Goal: Transaction & Acquisition: Purchase product/service

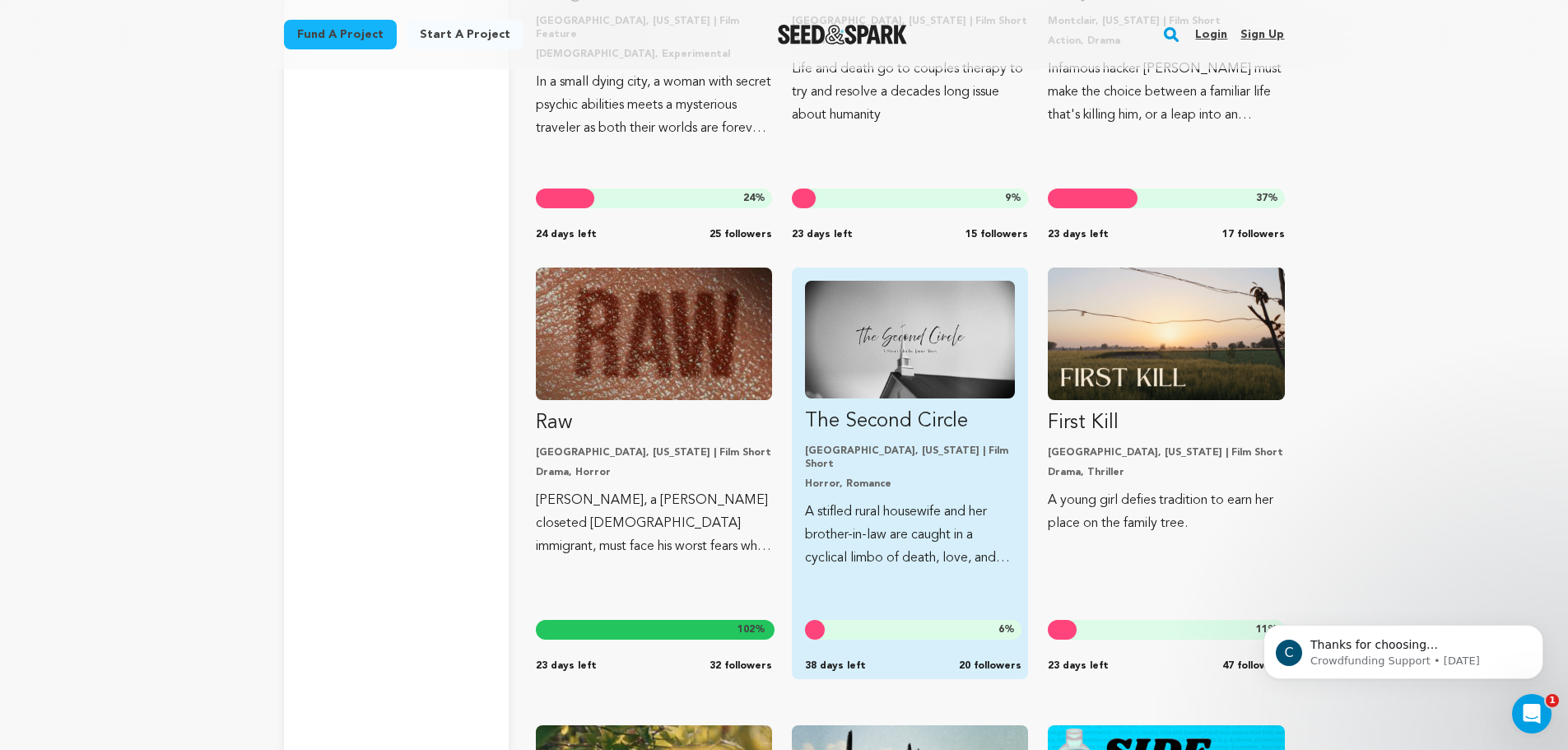
scroll to position [4830, 0]
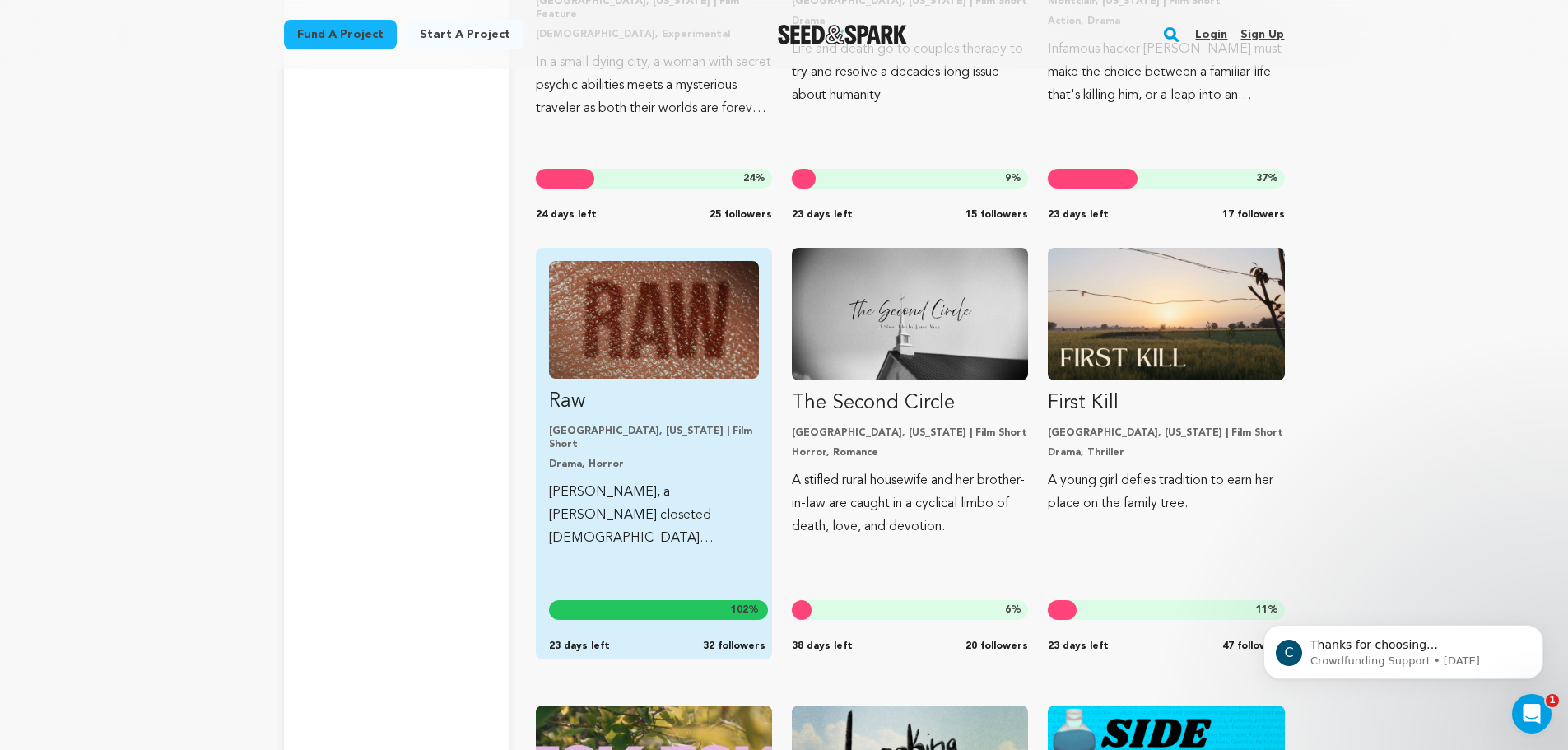
drag, startPoint x: 729, startPoint y: 347, endPoint x: 729, endPoint y: 330, distance: 17.0
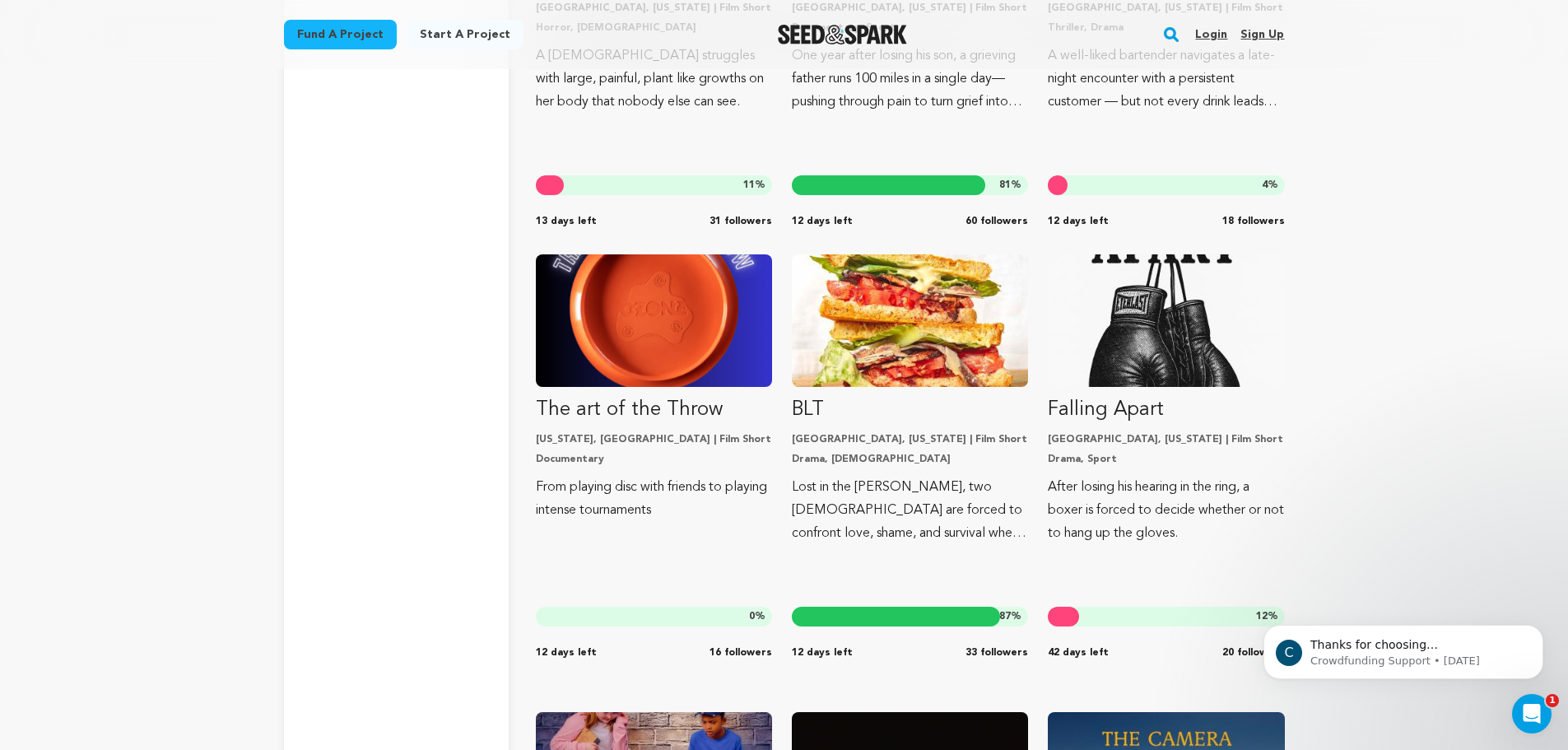
scroll to position [13611, 0]
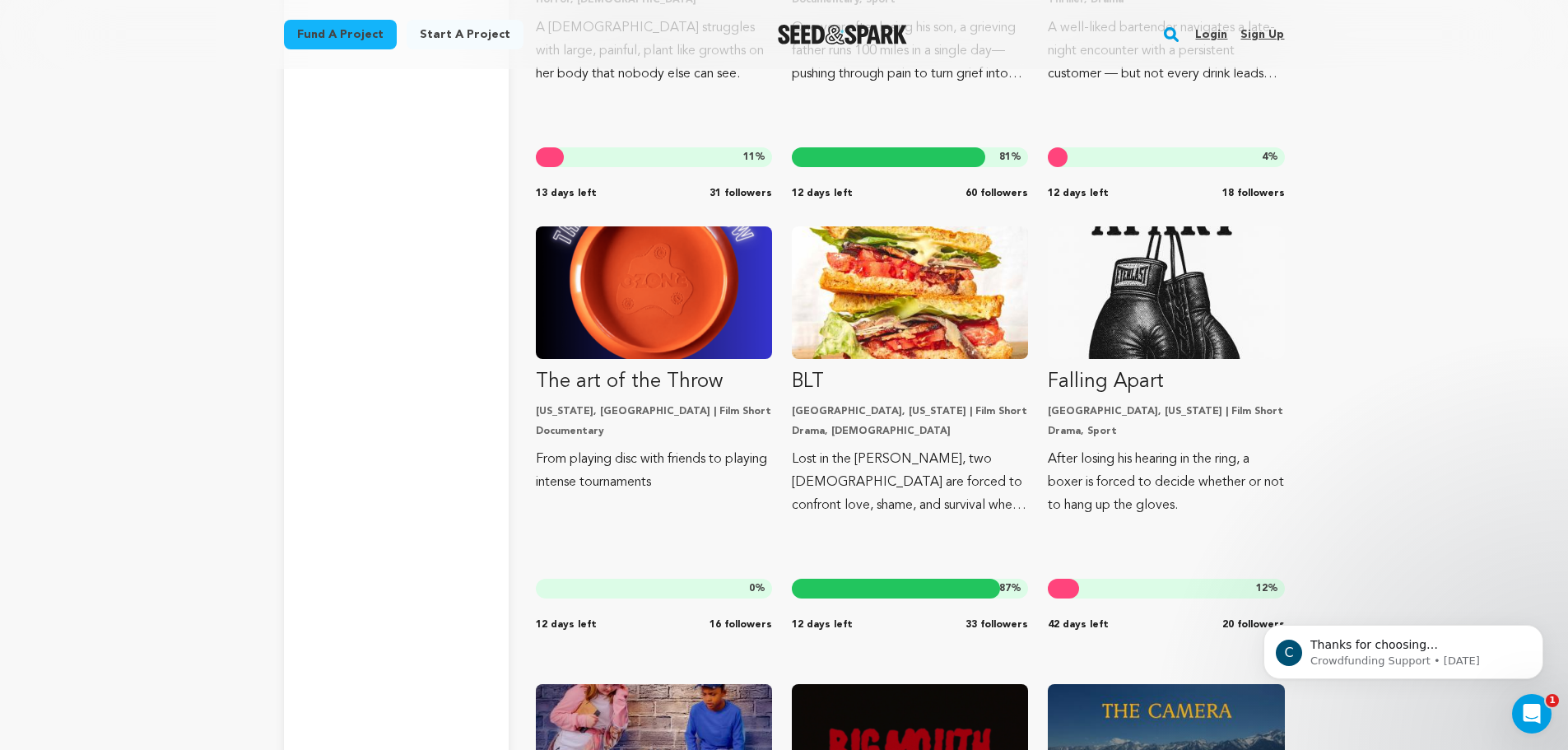
drag, startPoint x: 1347, startPoint y: 409, endPoint x: 1493, endPoint y: 266, distance: 204.4
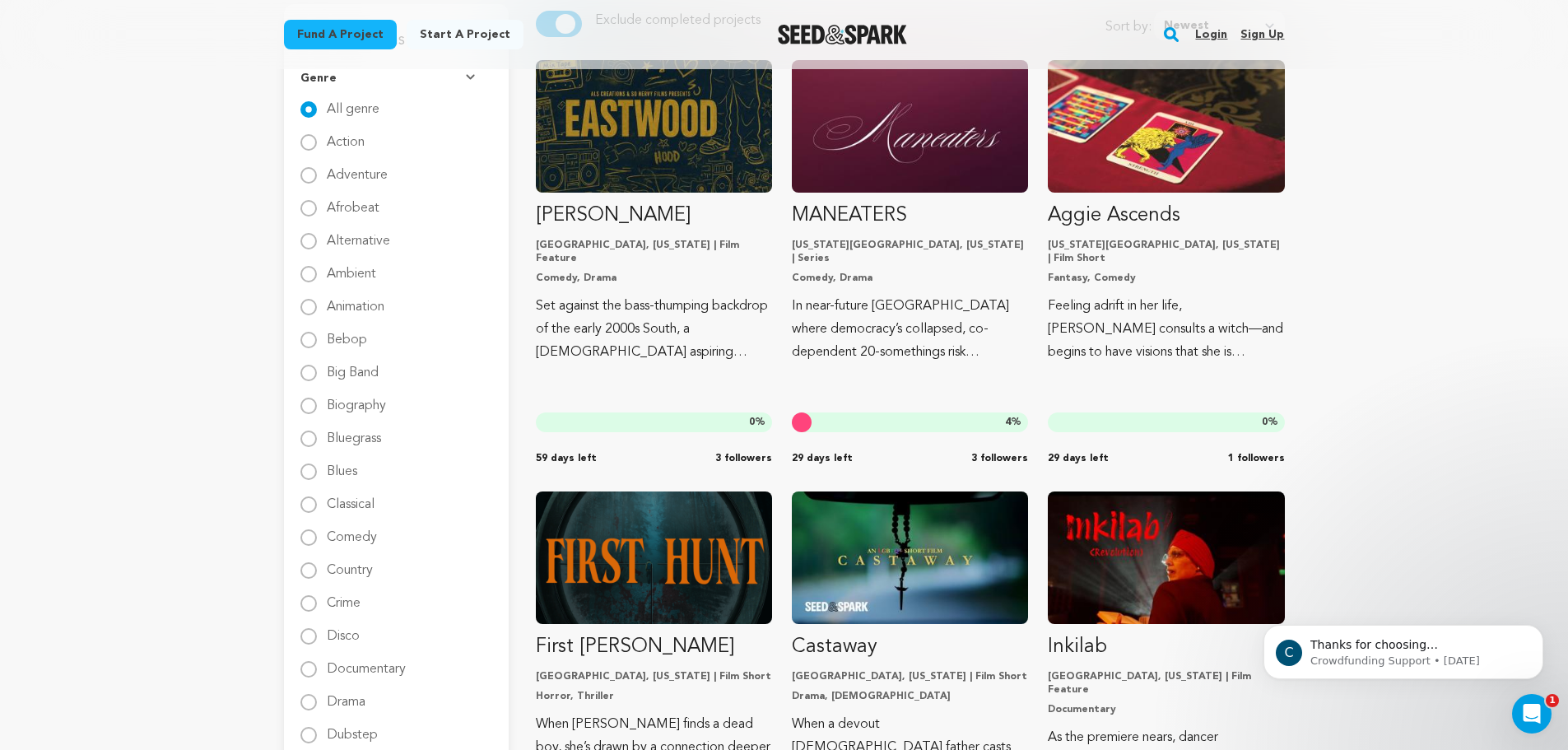
scroll to position [0, 0]
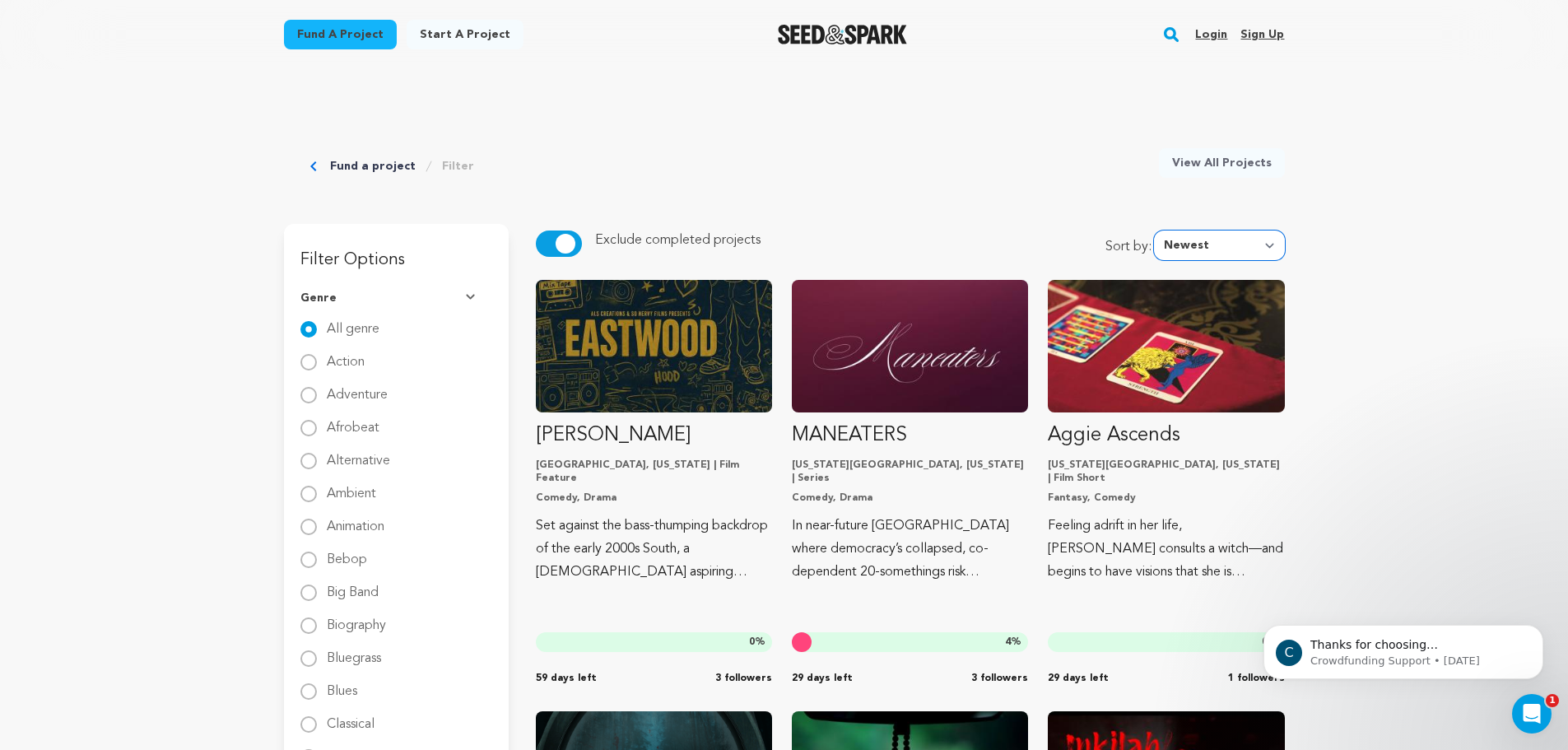
click at [1207, 244] on select "Newest Most Popular Most Funded Trending Now Ending Now Amount Raised" at bounding box center [1220, 245] width 130 height 30
select select "most_popular"
click at [1158, 230] on select "Newest Most Popular Most Funded Trending Now Ending Now Amount Raised" at bounding box center [1220, 245] width 130 height 30
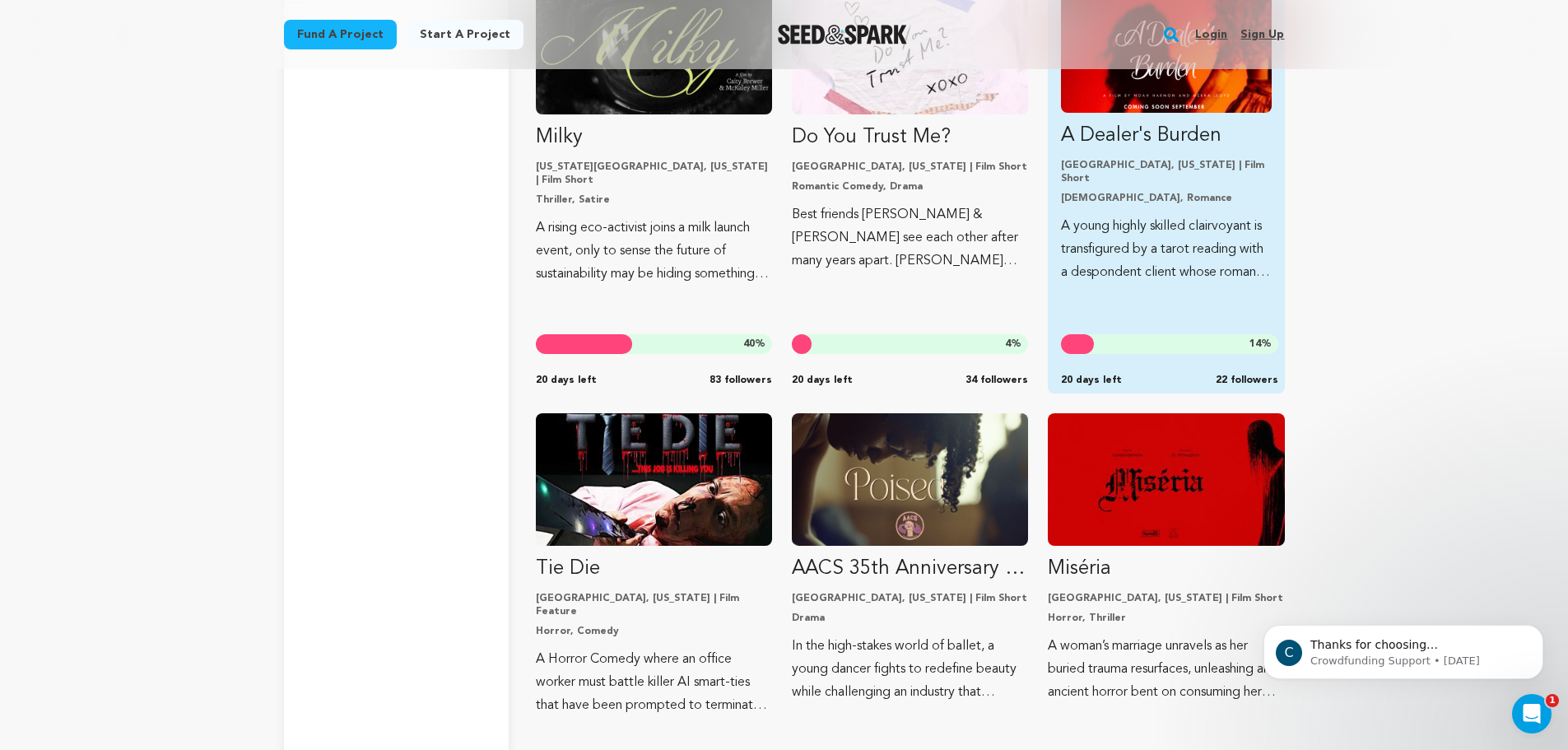
scroll to position [7903, 0]
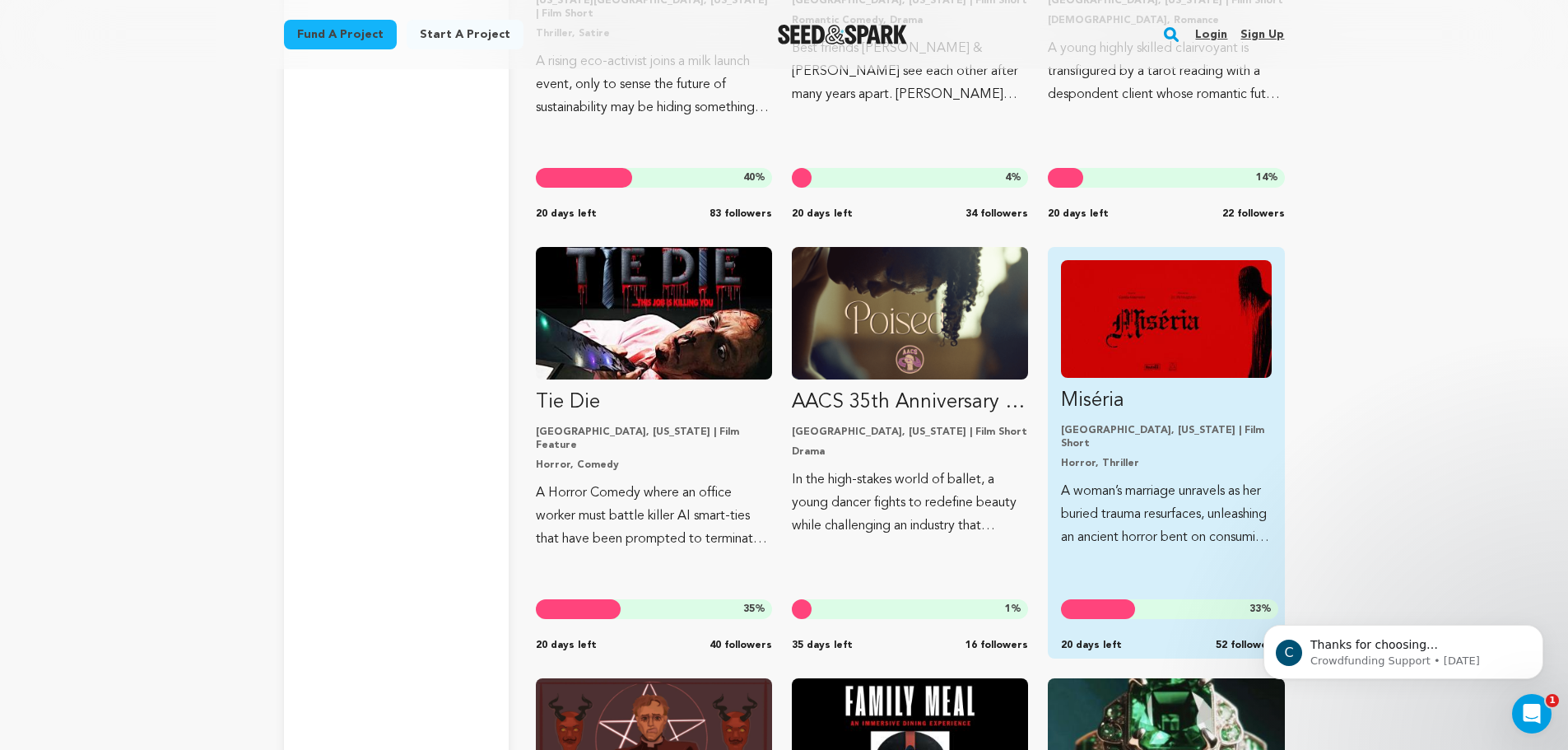
click at [1164, 339] on img "Fund Miséria" at bounding box center [1166, 319] width 210 height 117
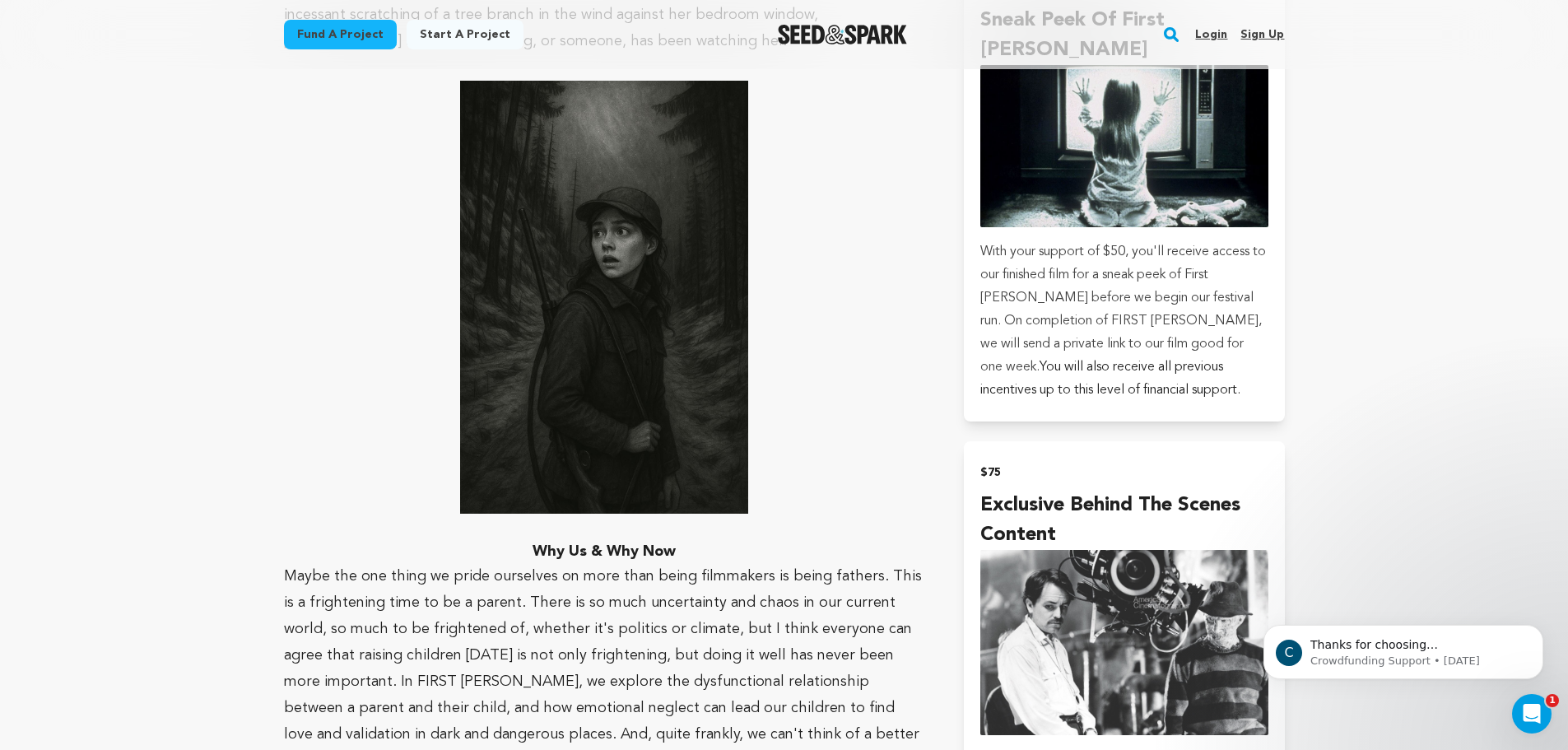
scroll to position [2855, 0]
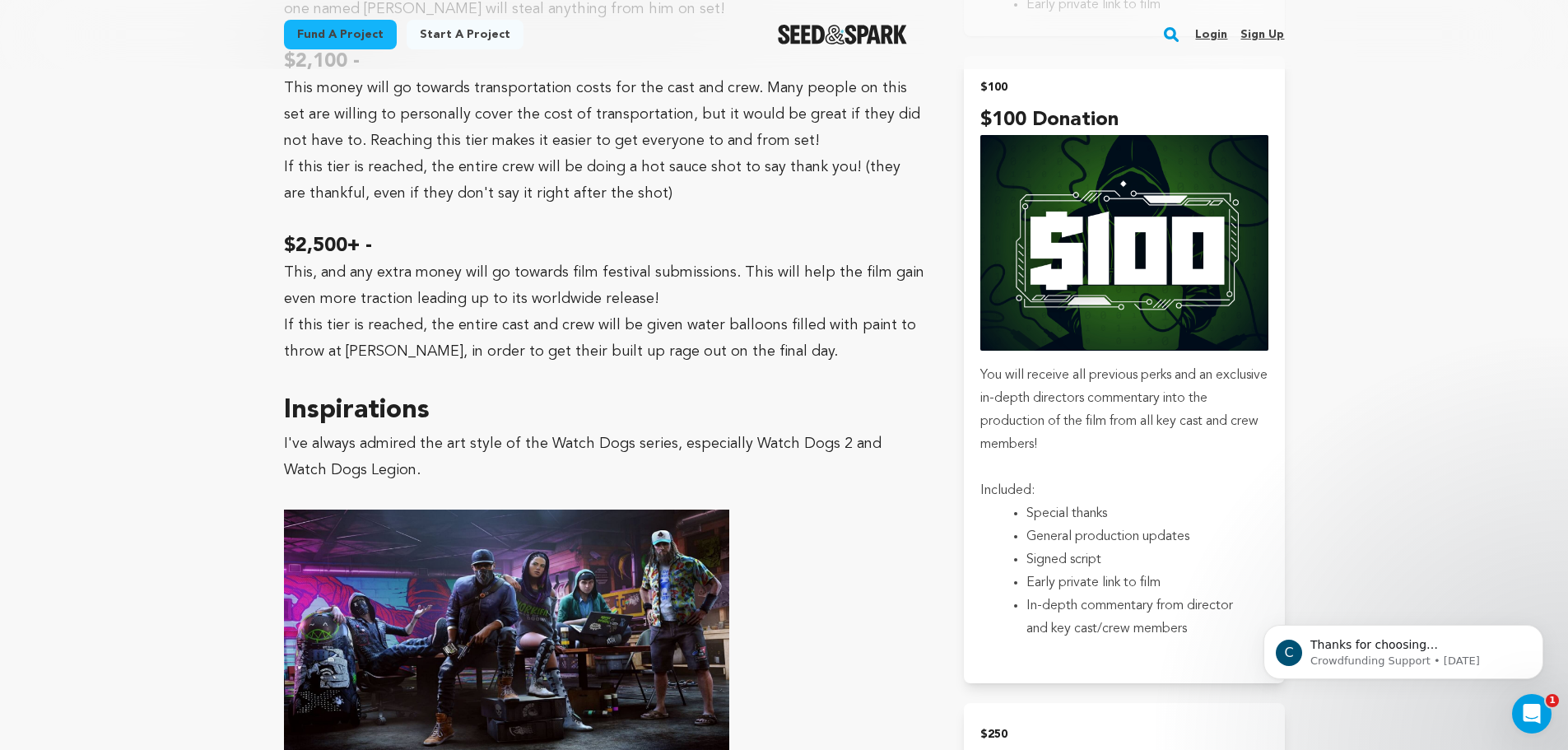
scroll to position [2635, 0]
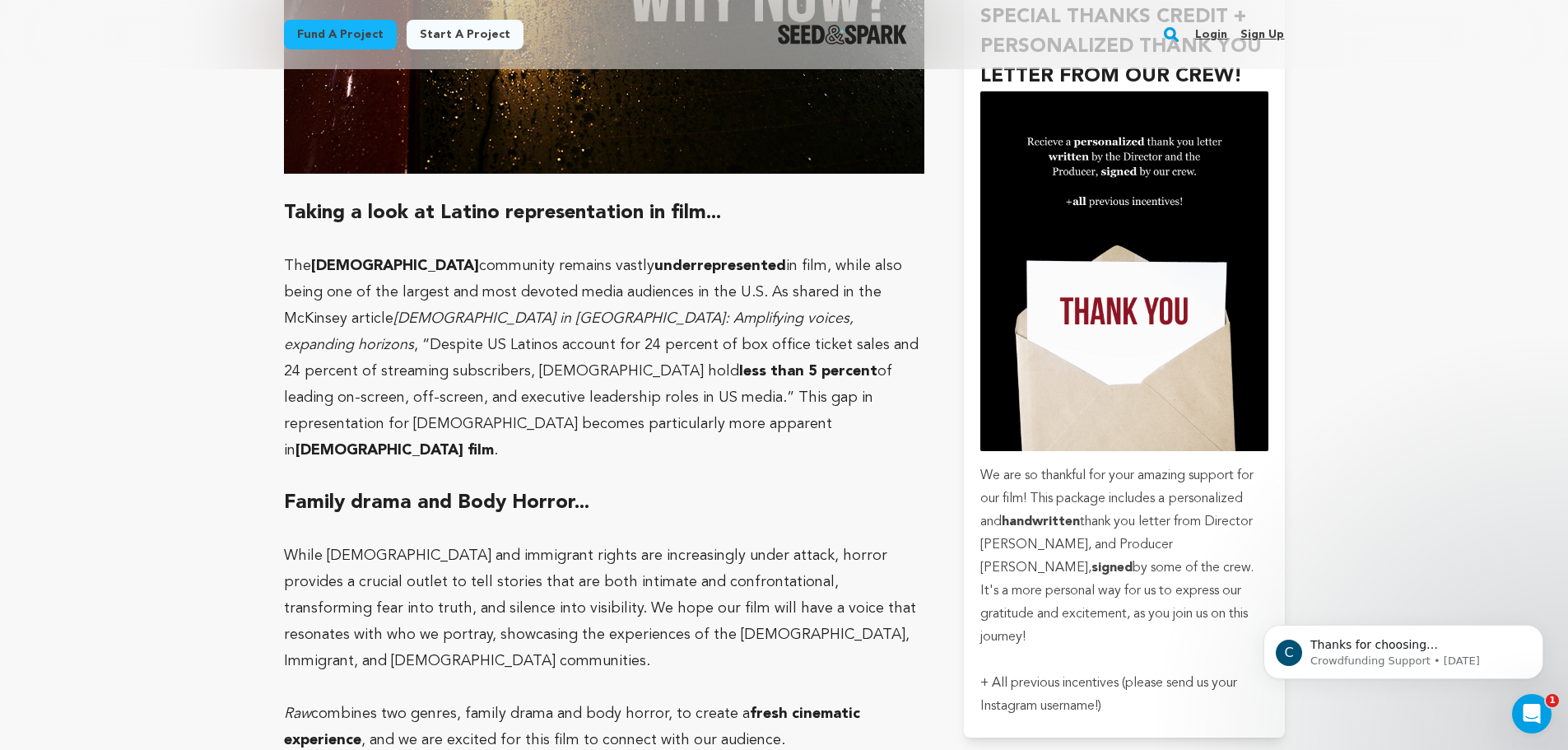
scroll to position [4610, 0]
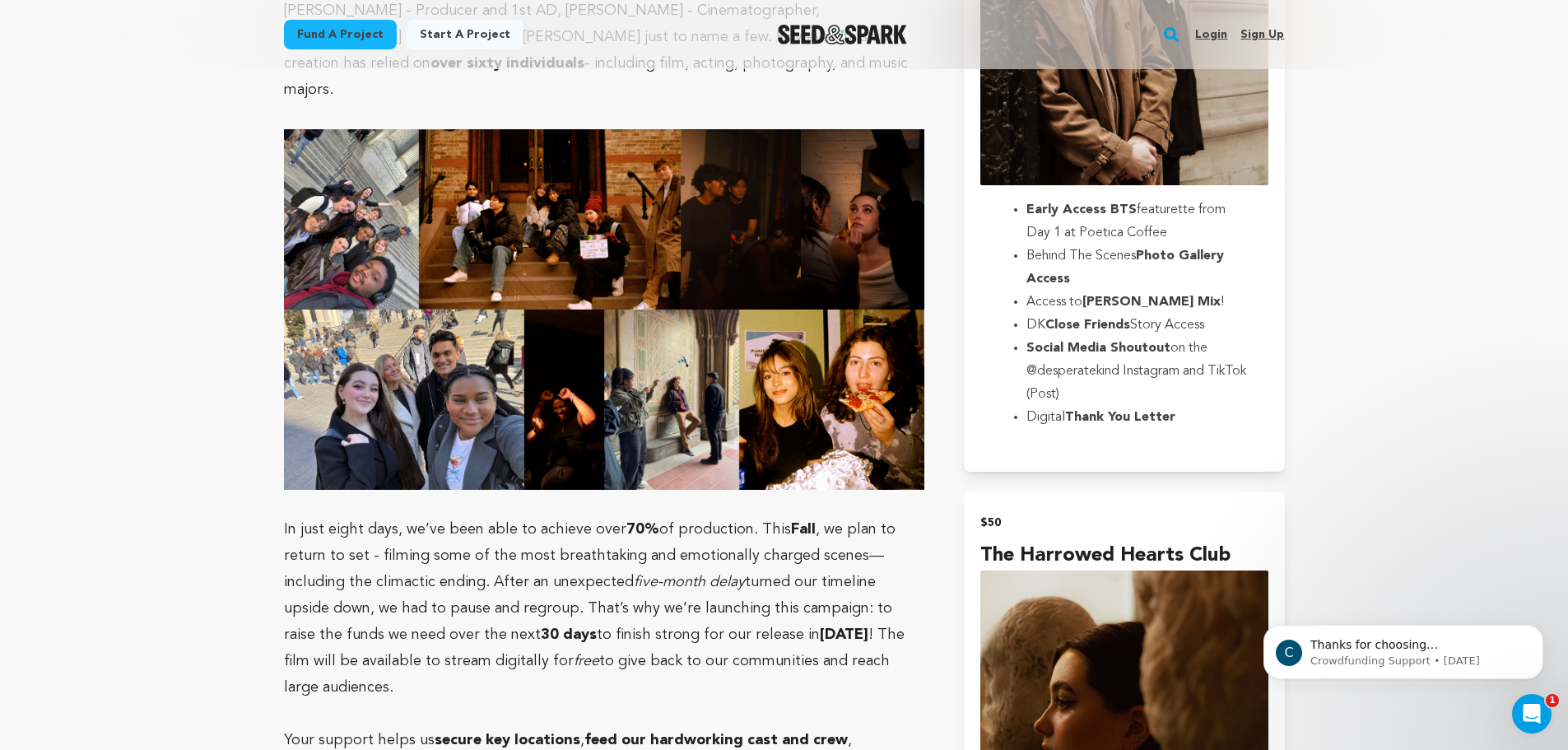
scroll to position [1976, 0]
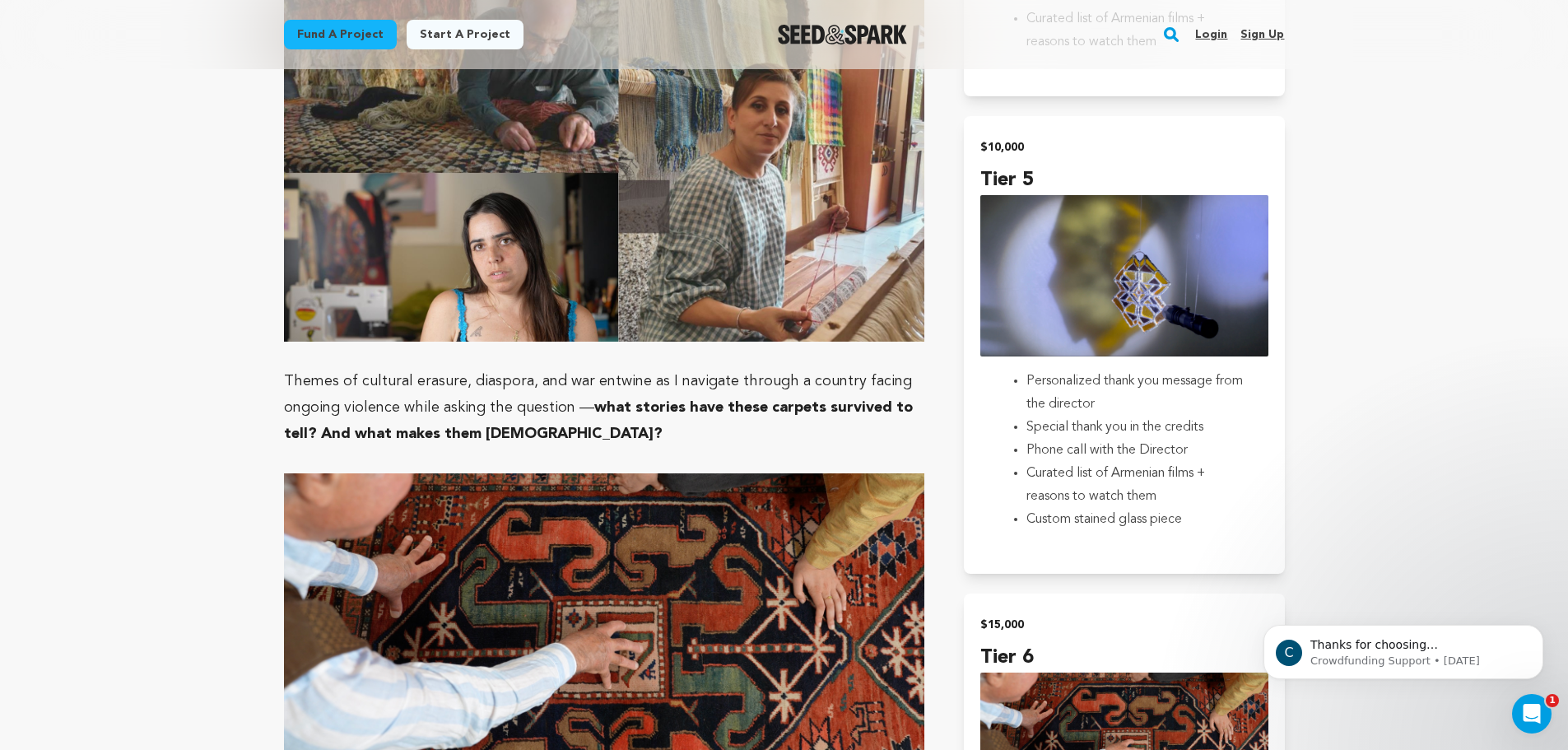
scroll to position [2635, 0]
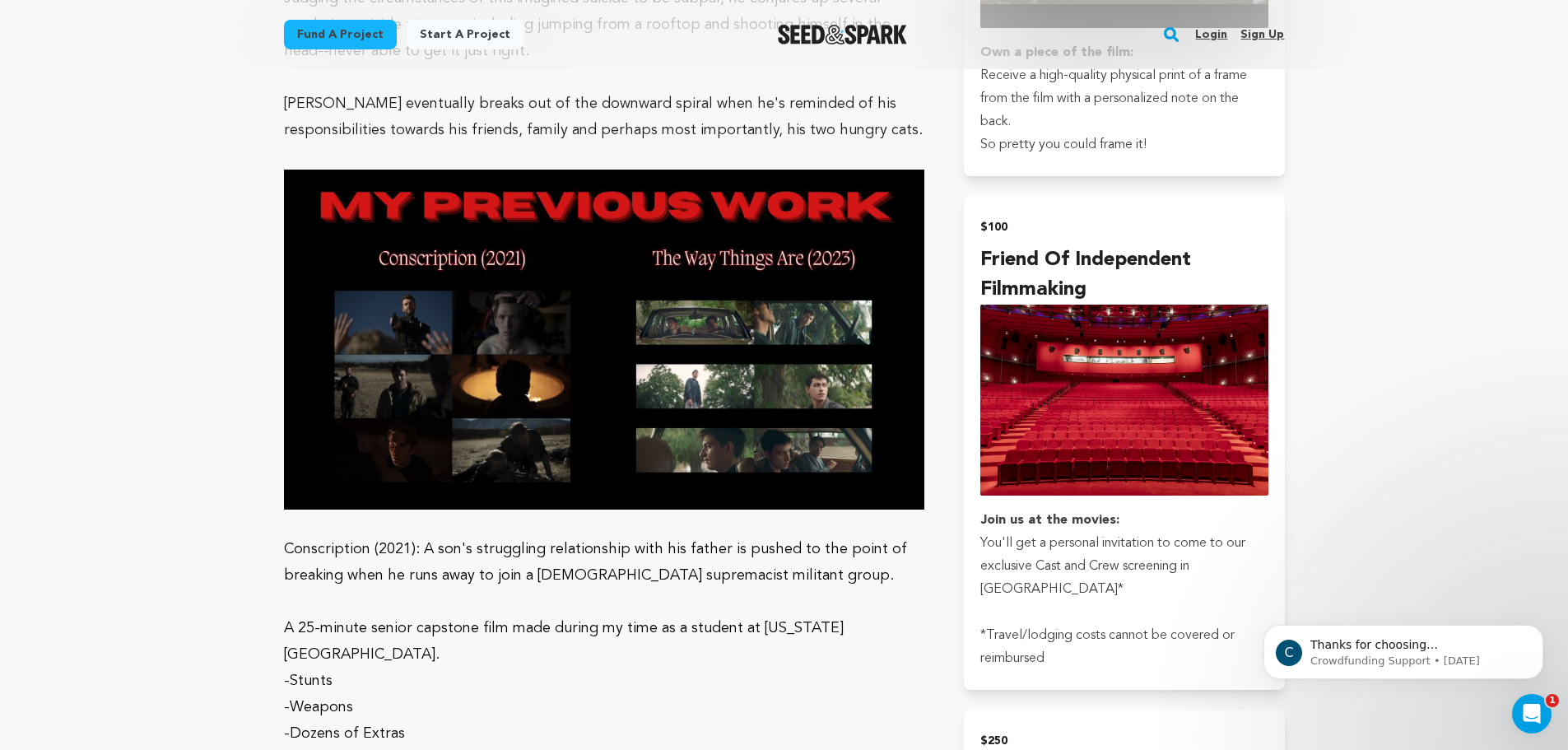
scroll to position [2415, 0]
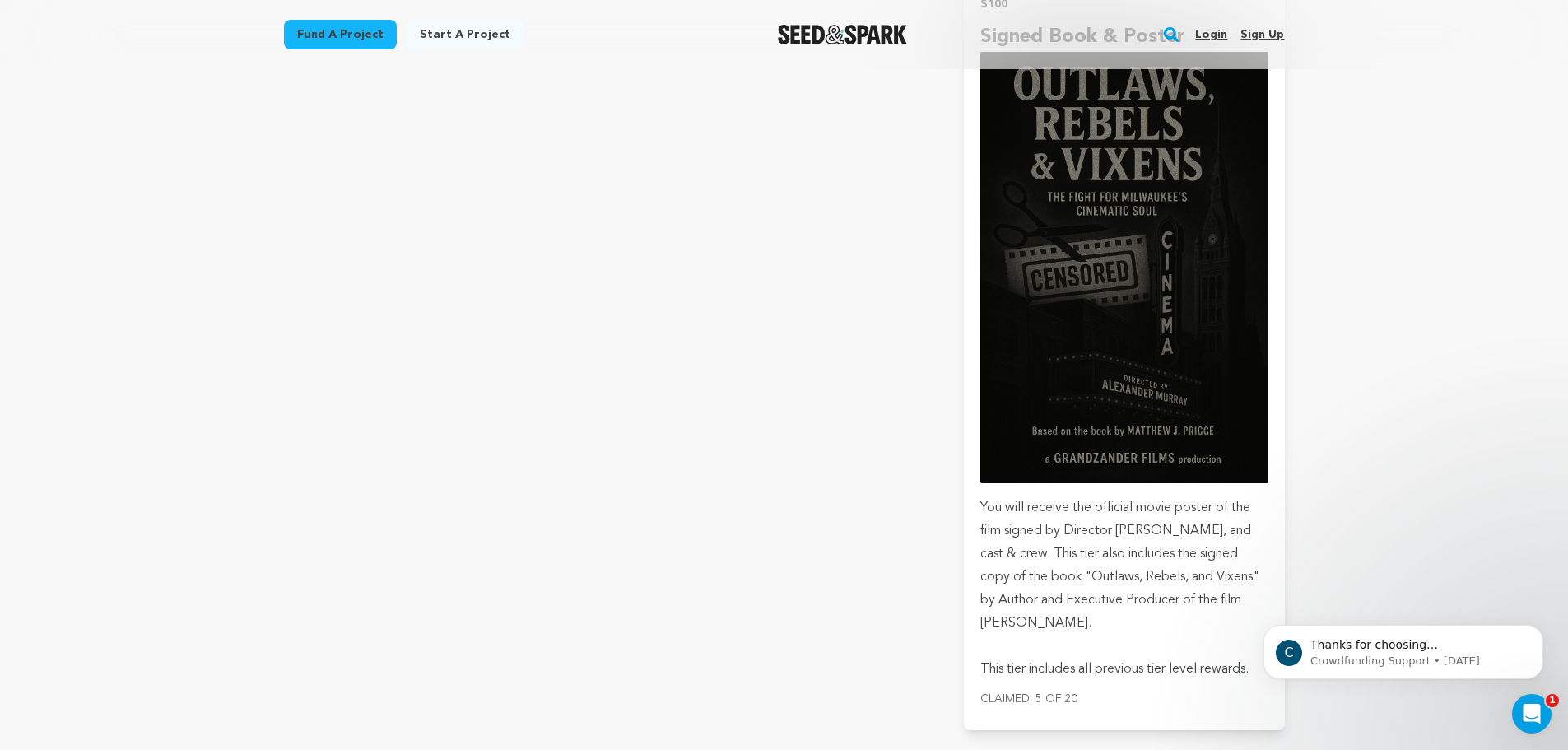
scroll to position [3731, 0]
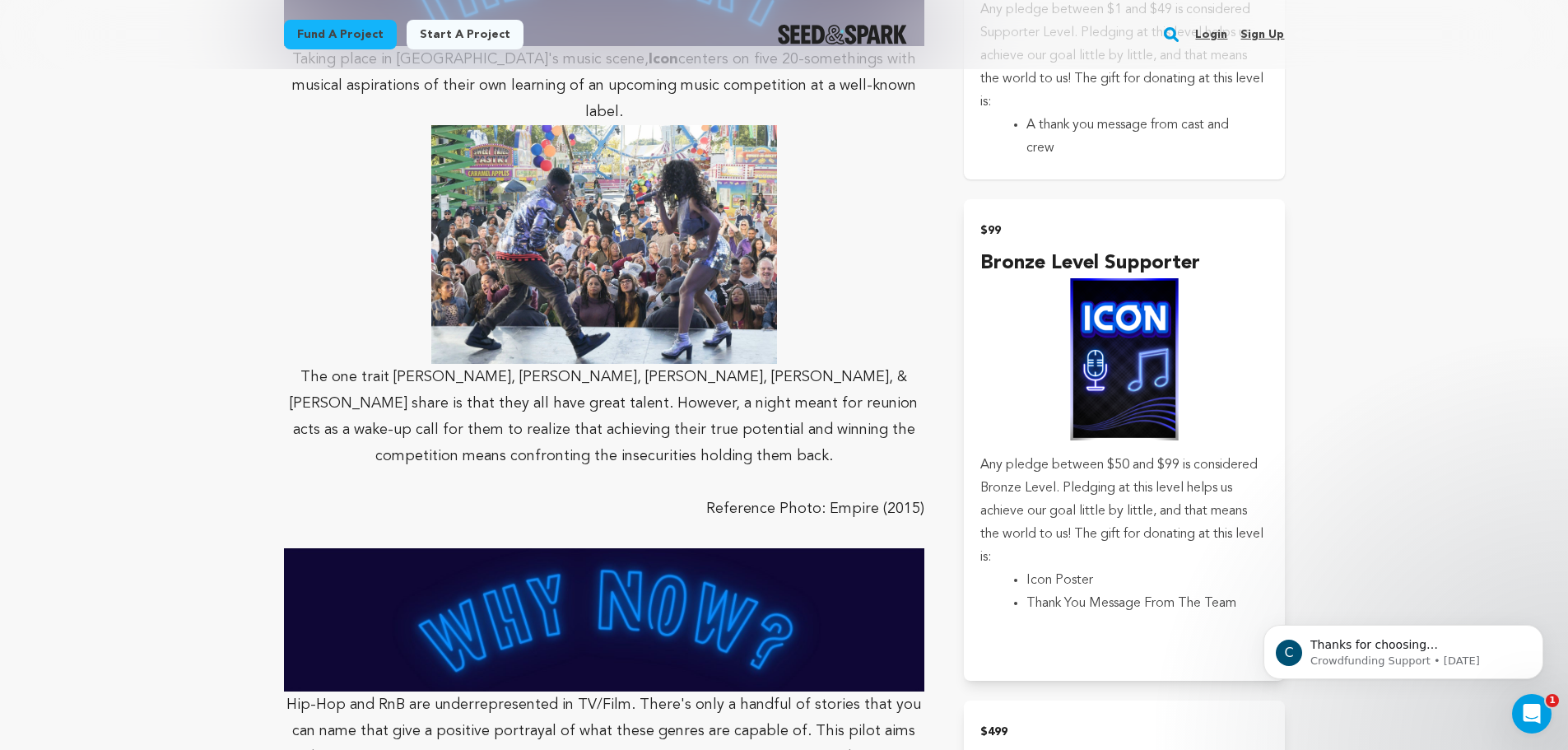
scroll to position [1537, 0]
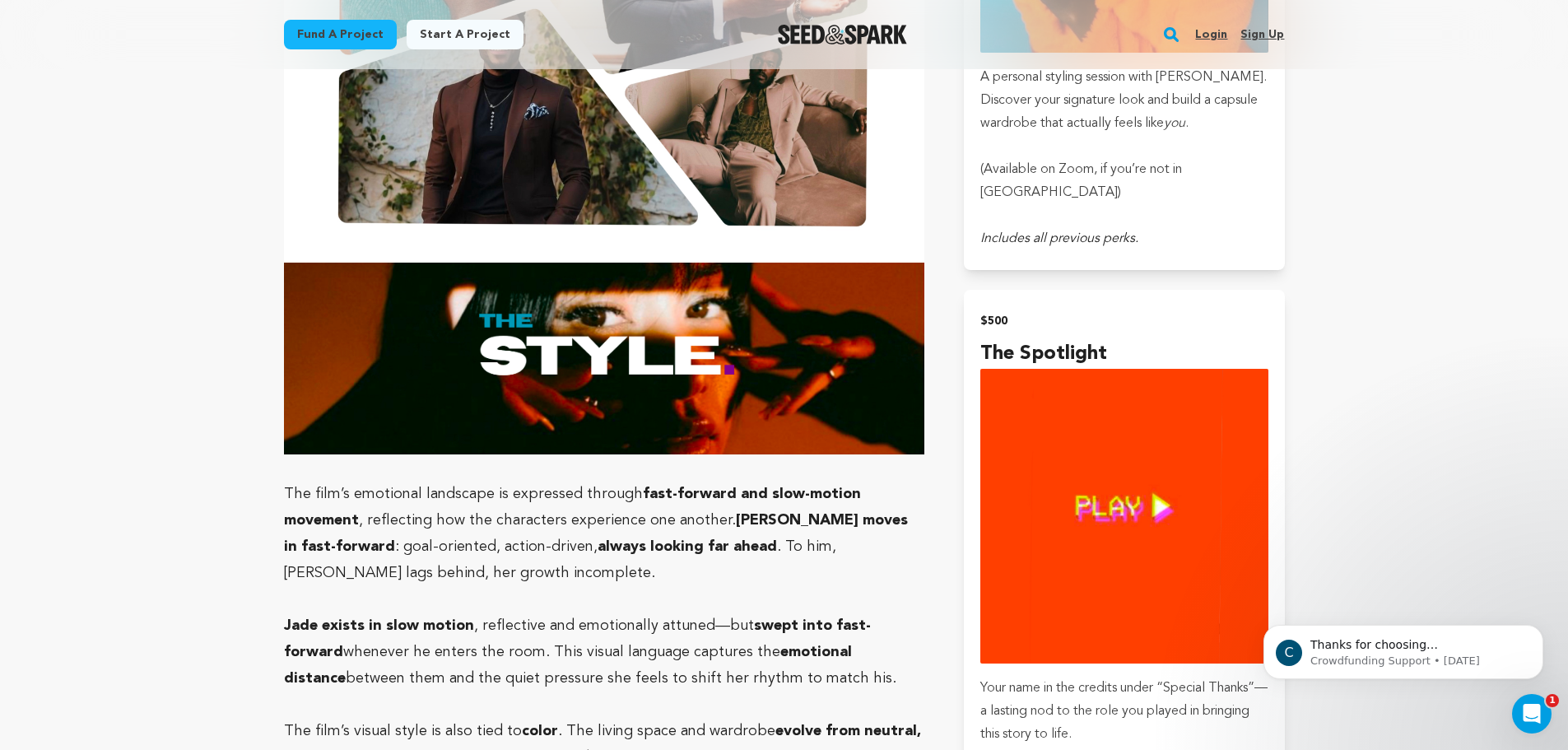
scroll to position [4171, 0]
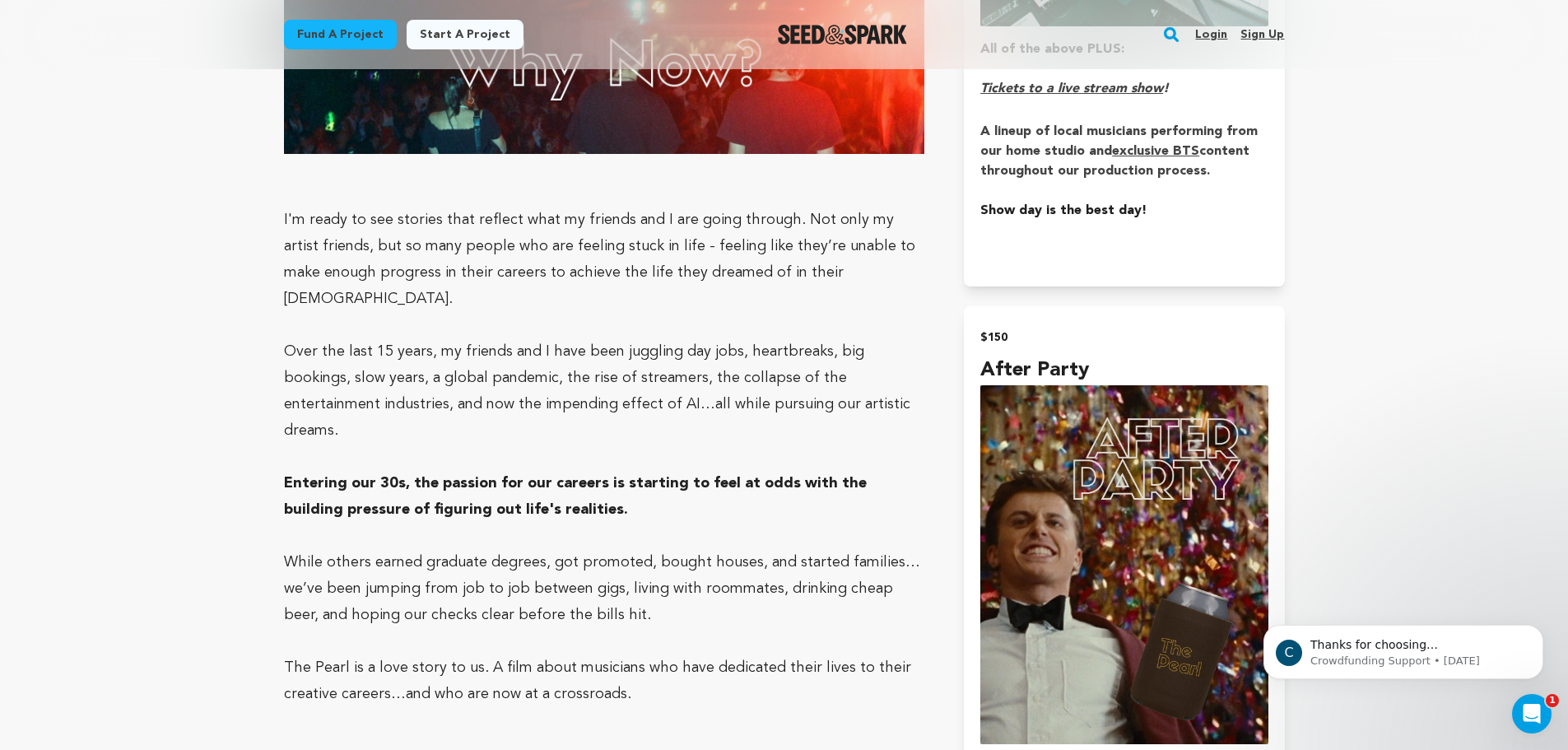
scroll to position [2855, 0]
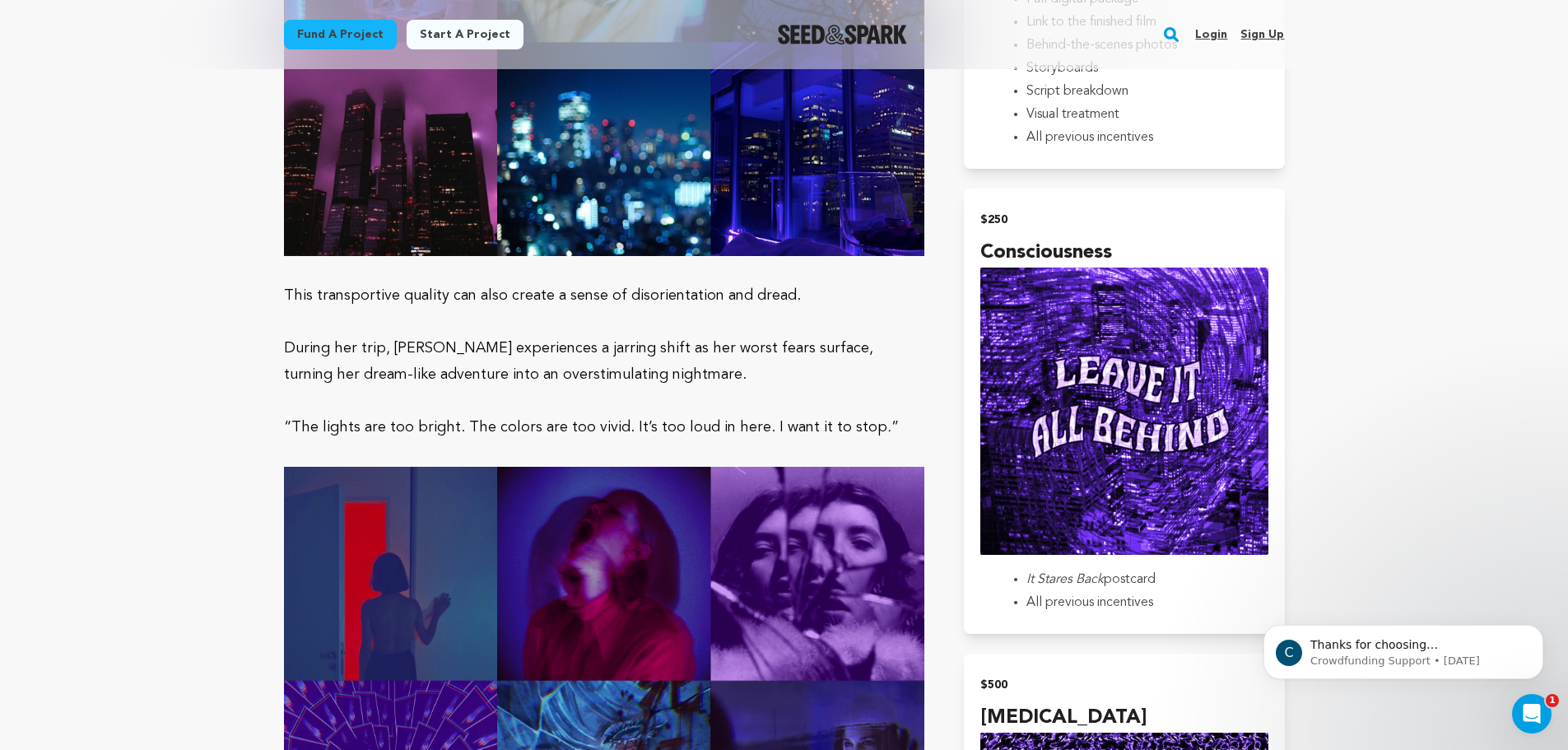
scroll to position [2415, 0]
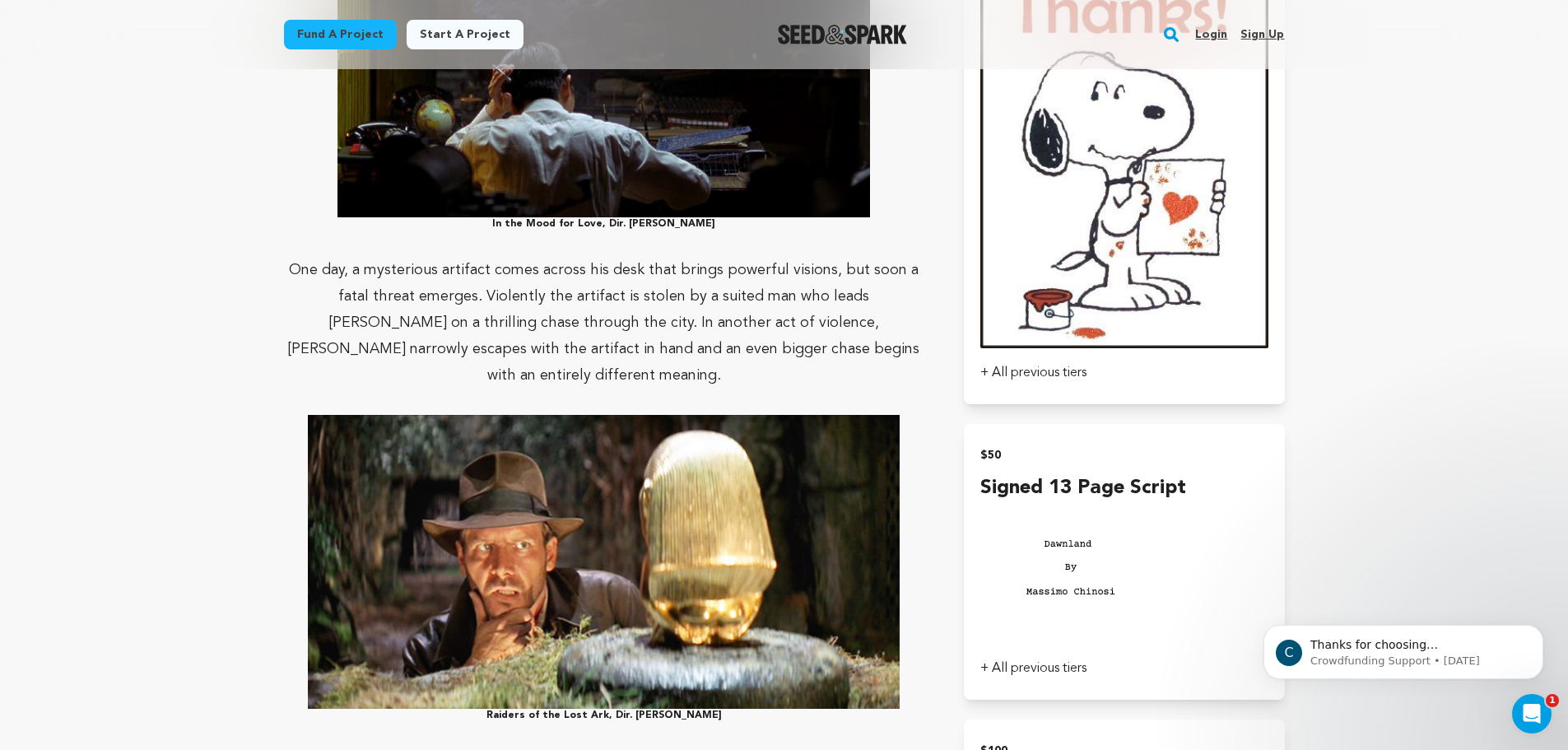
scroll to position [2415, 0]
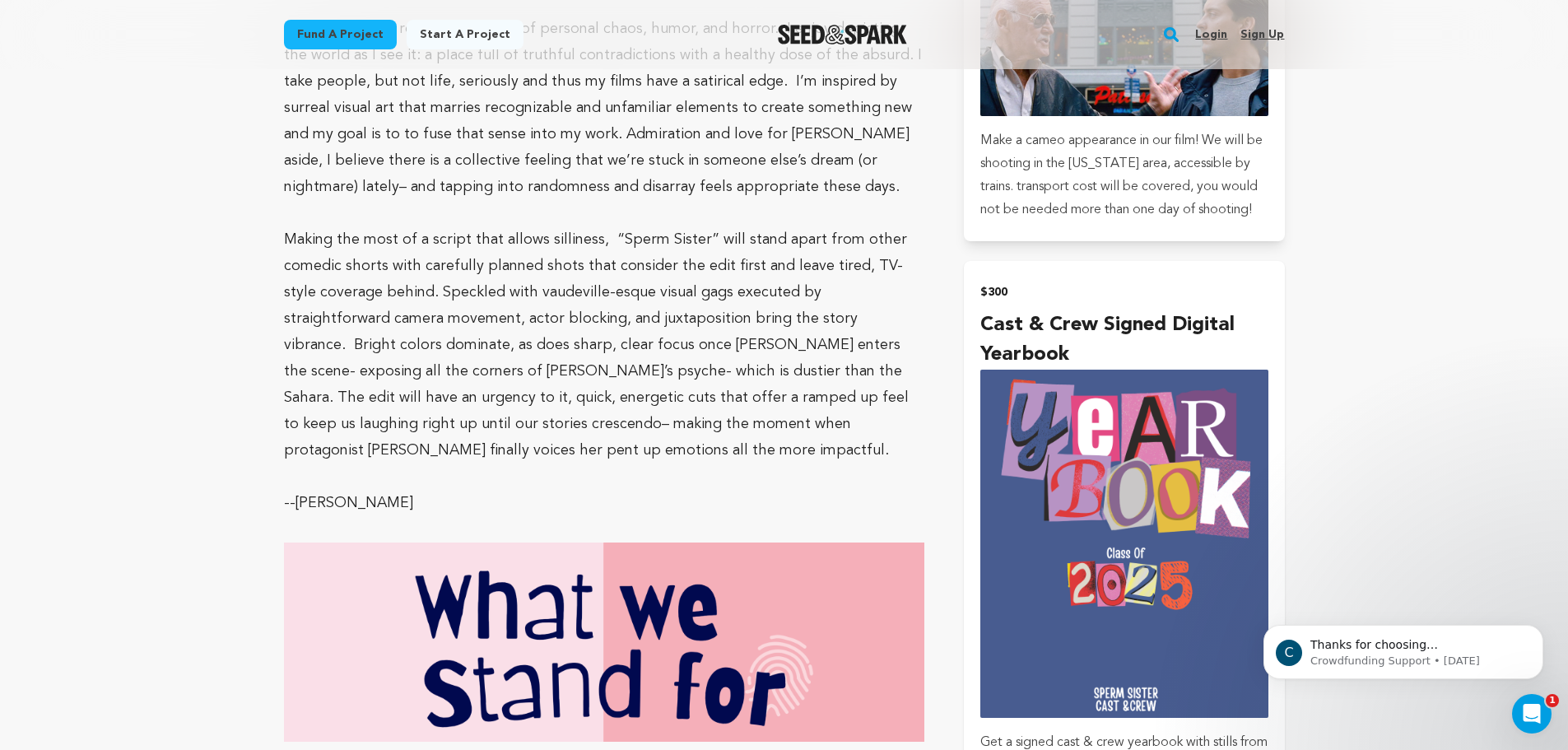
scroll to position [3731, 0]
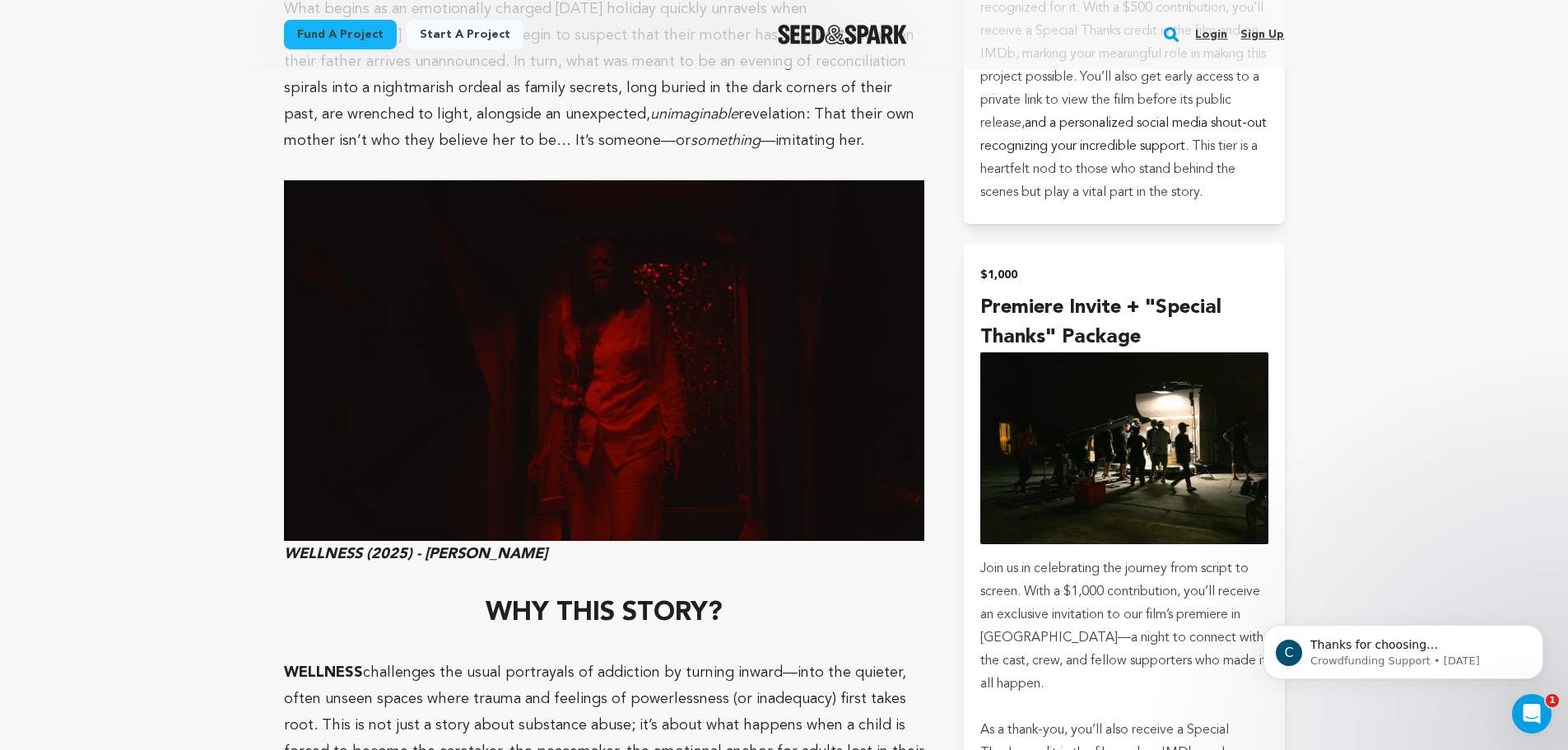
scroll to position [1976, 0]
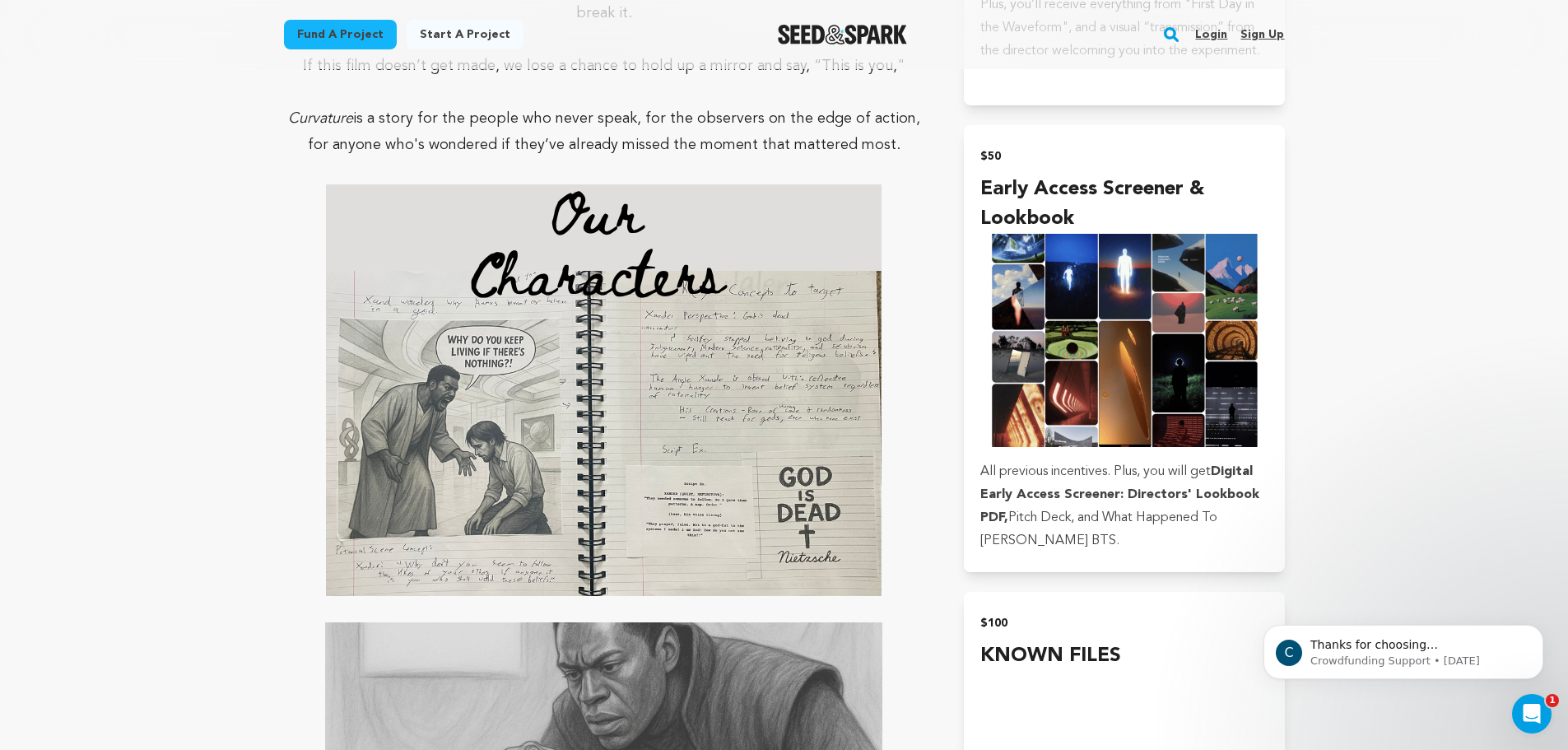
scroll to position [2635, 0]
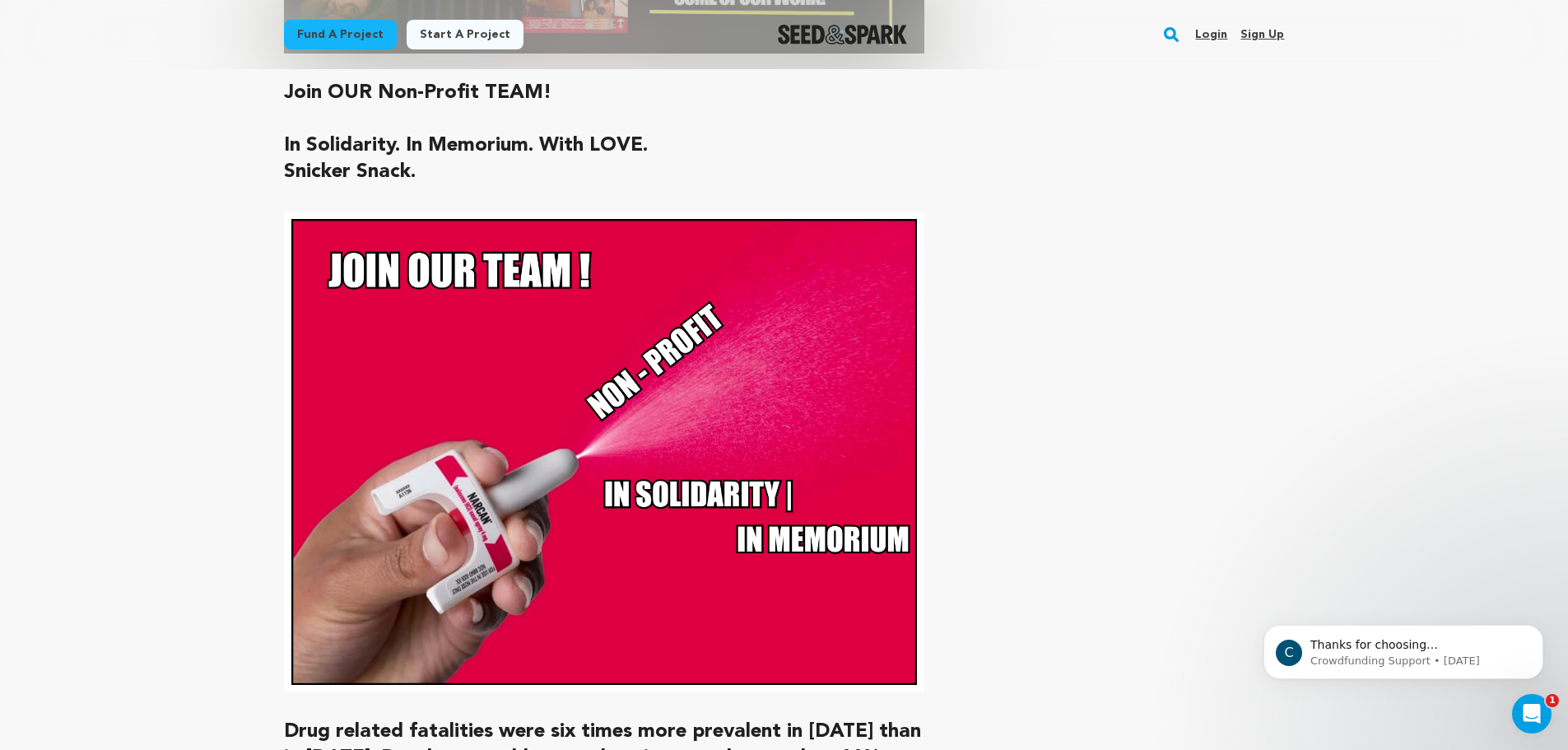
scroll to position [5489, 0]
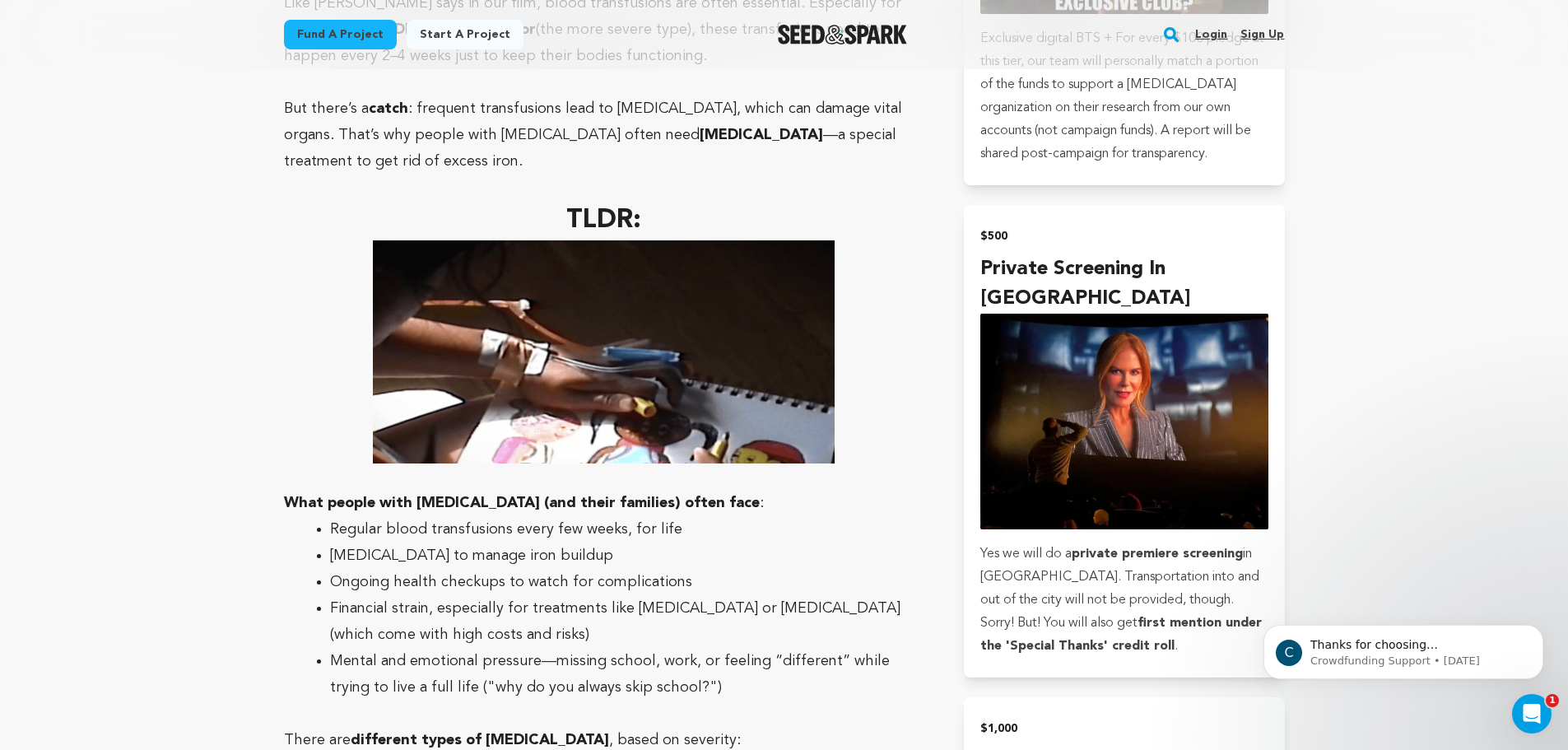
scroll to position [4390, 0]
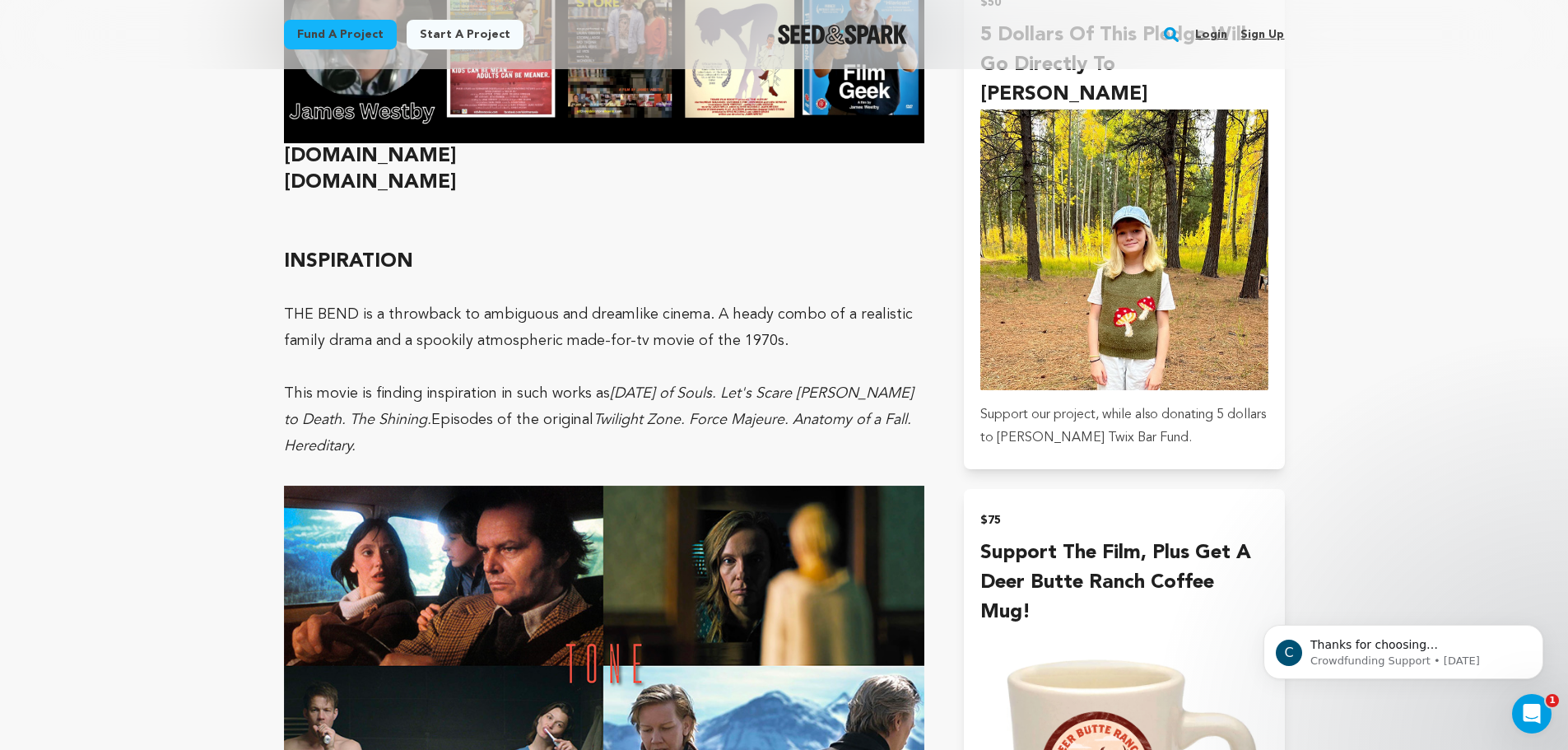
scroll to position [1976, 0]
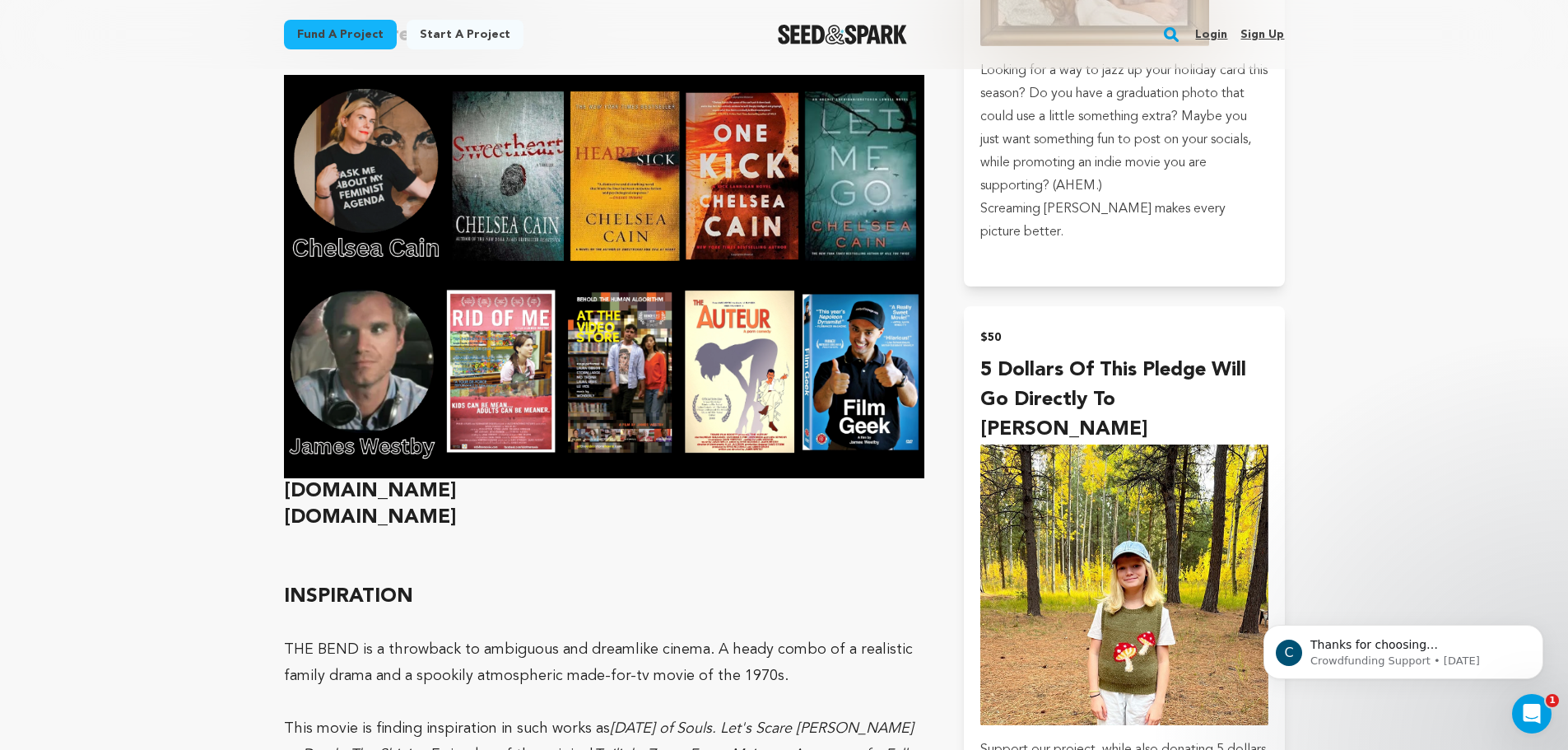
drag, startPoint x: 1341, startPoint y: 320, endPoint x: 1495, endPoint y: 218, distance: 184.7
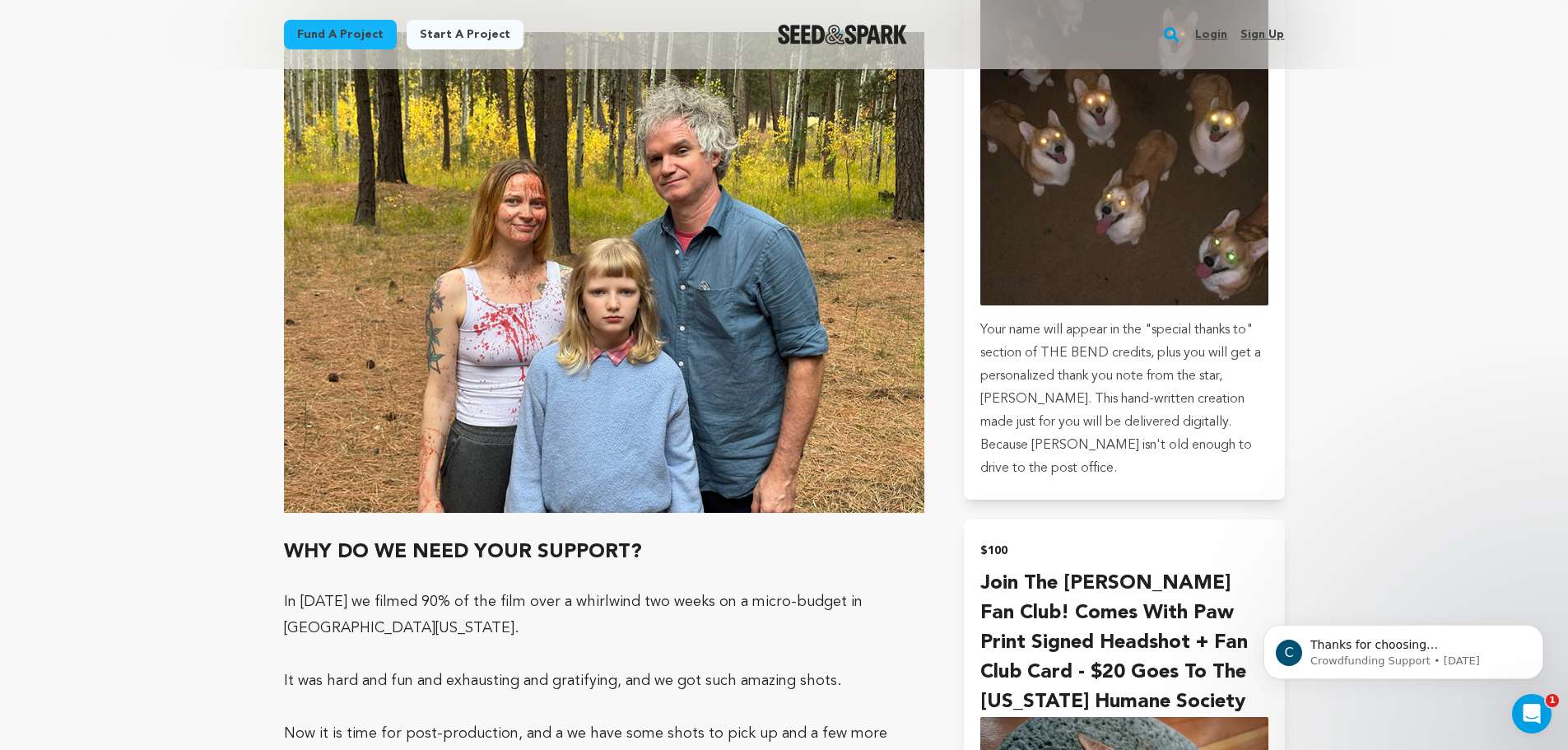
scroll to position [3512, 0]
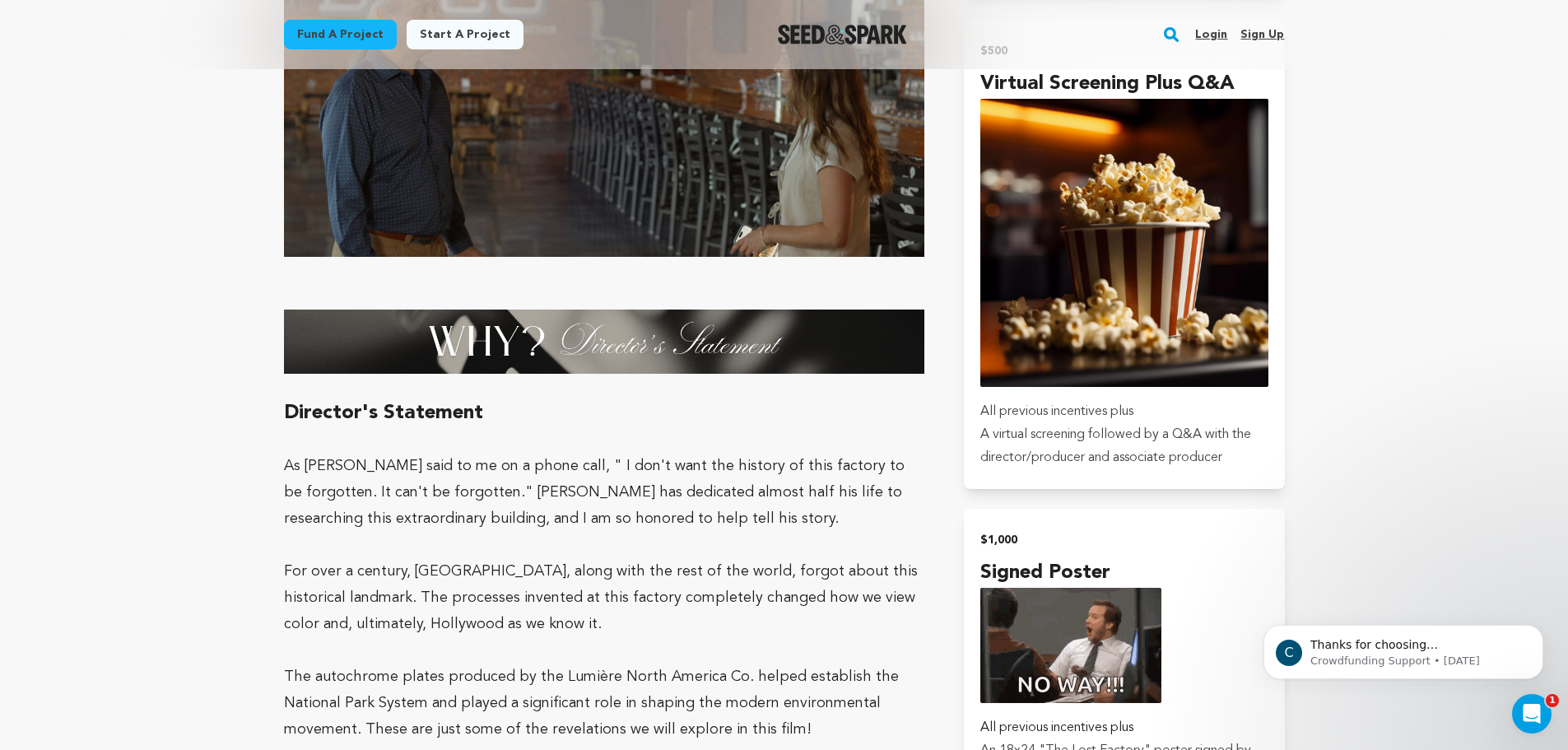
scroll to position [2635, 0]
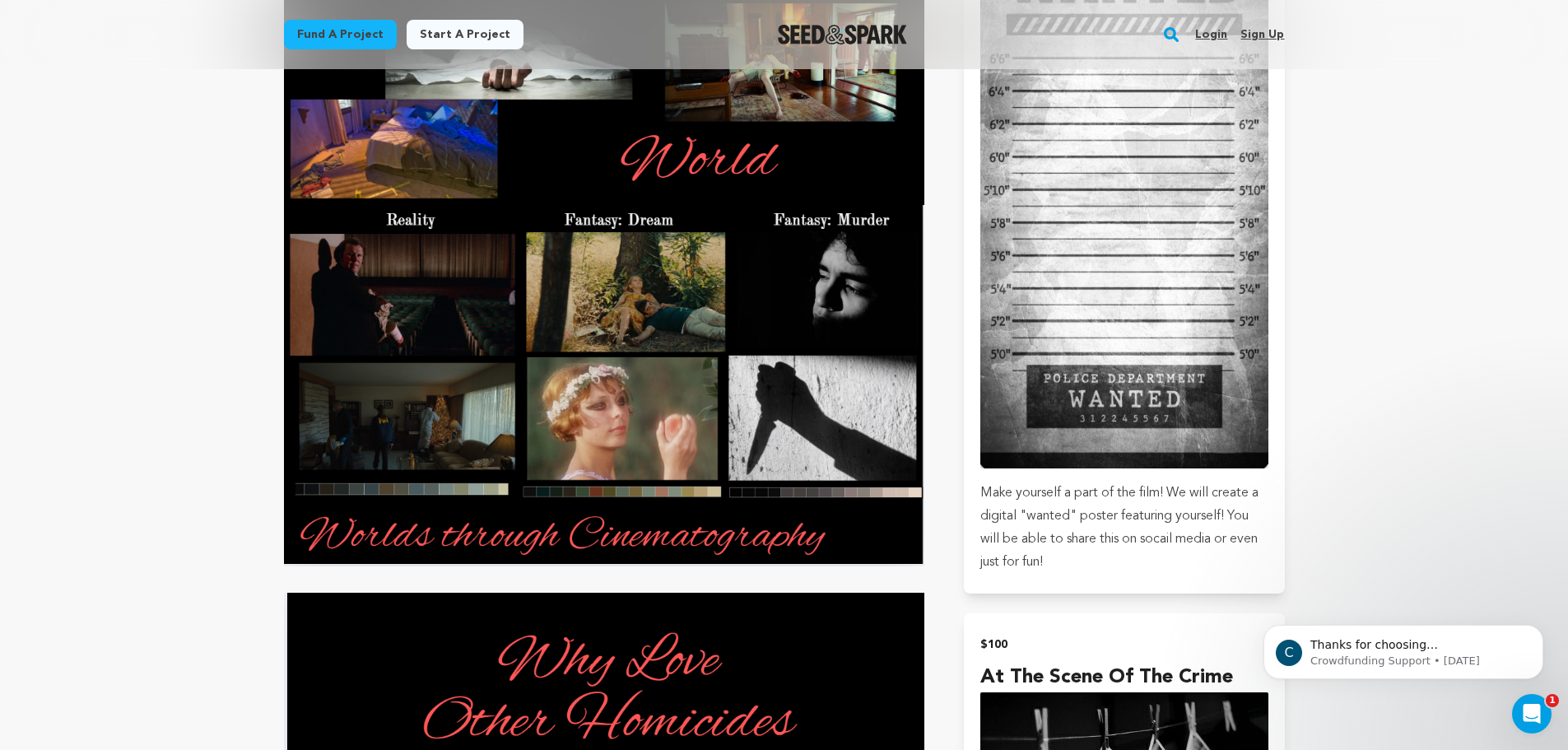
scroll to position [2196, 0]
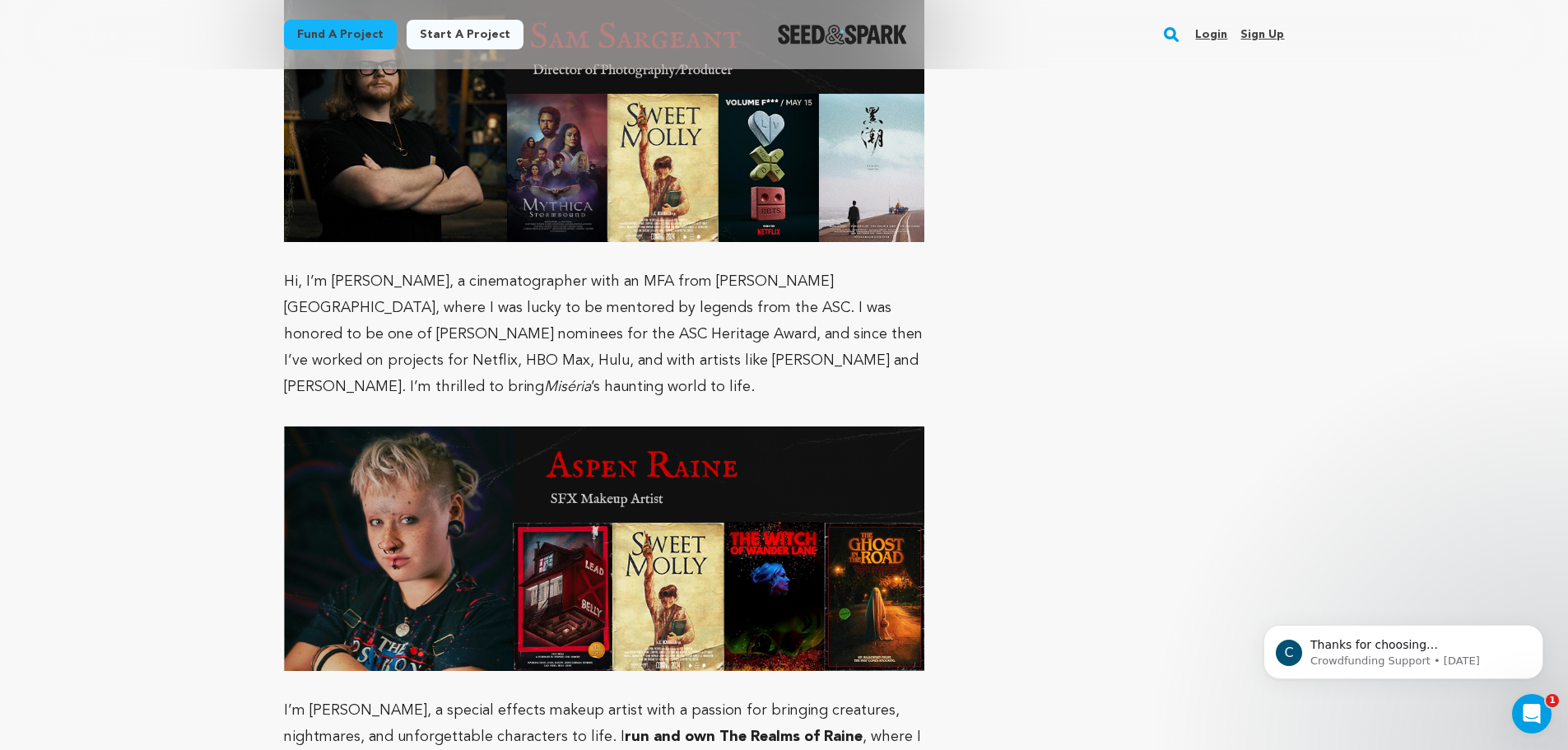
scroll to position [10895, 0]
